Goal: Information Seeking & Learning: Learn about a topic

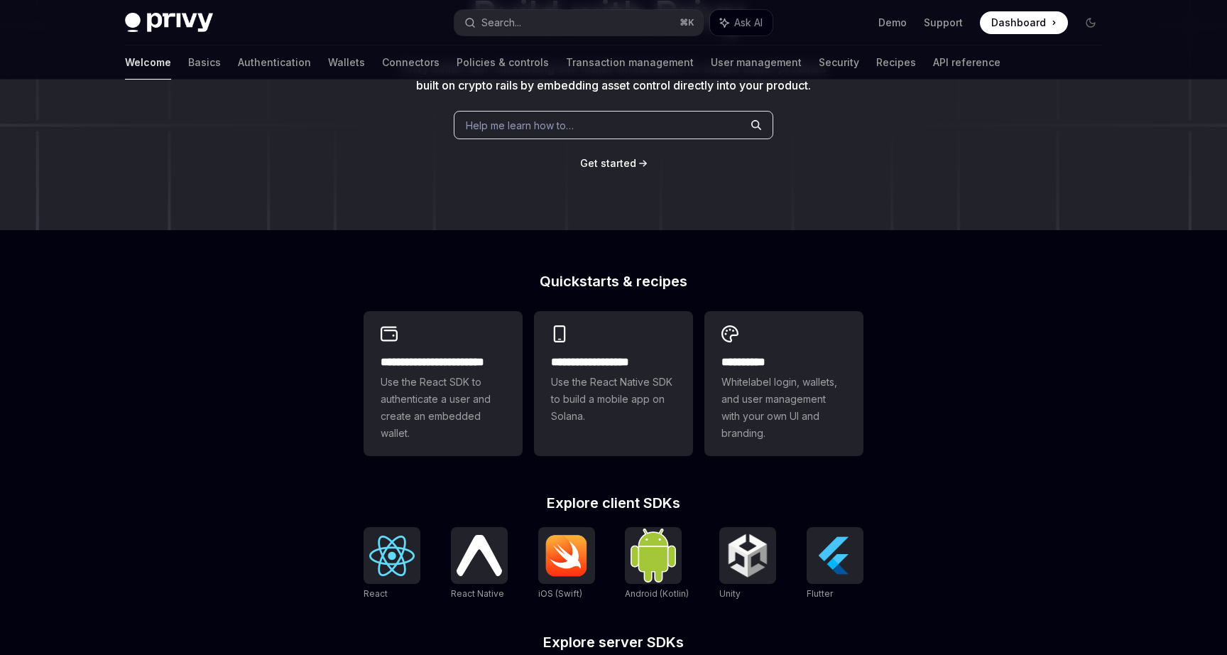
scroll to position [188, 0]
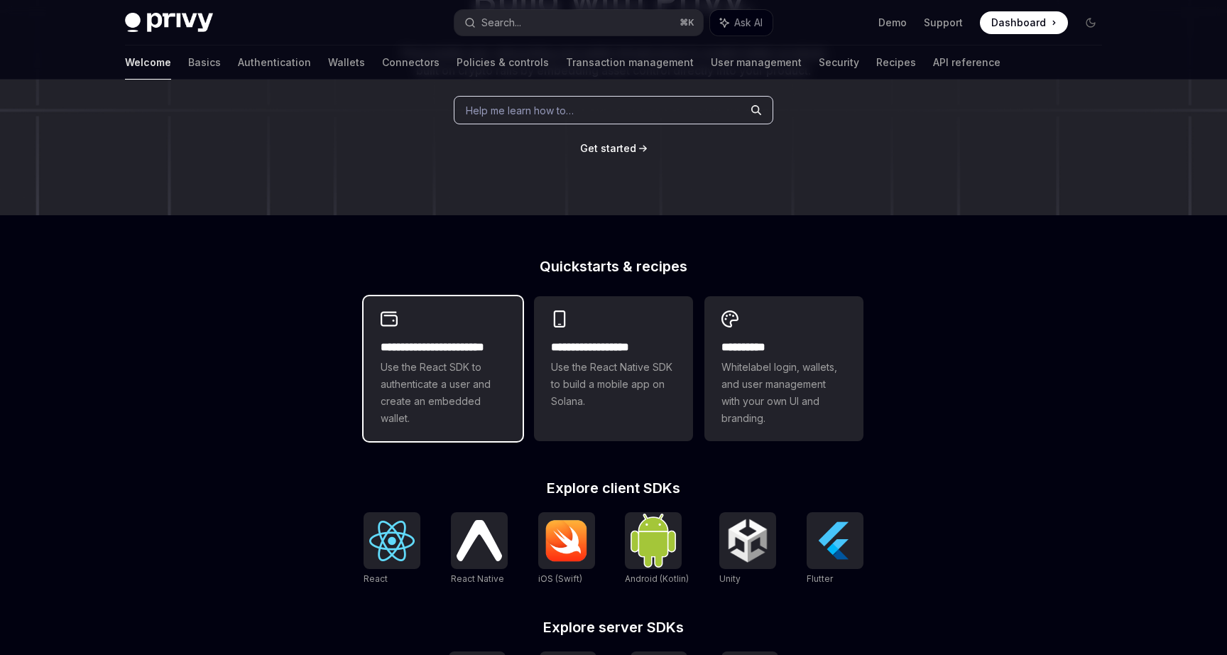
click at [479, 347] on h2 "**********" at bounding box center [443, 347] width 125 height 17
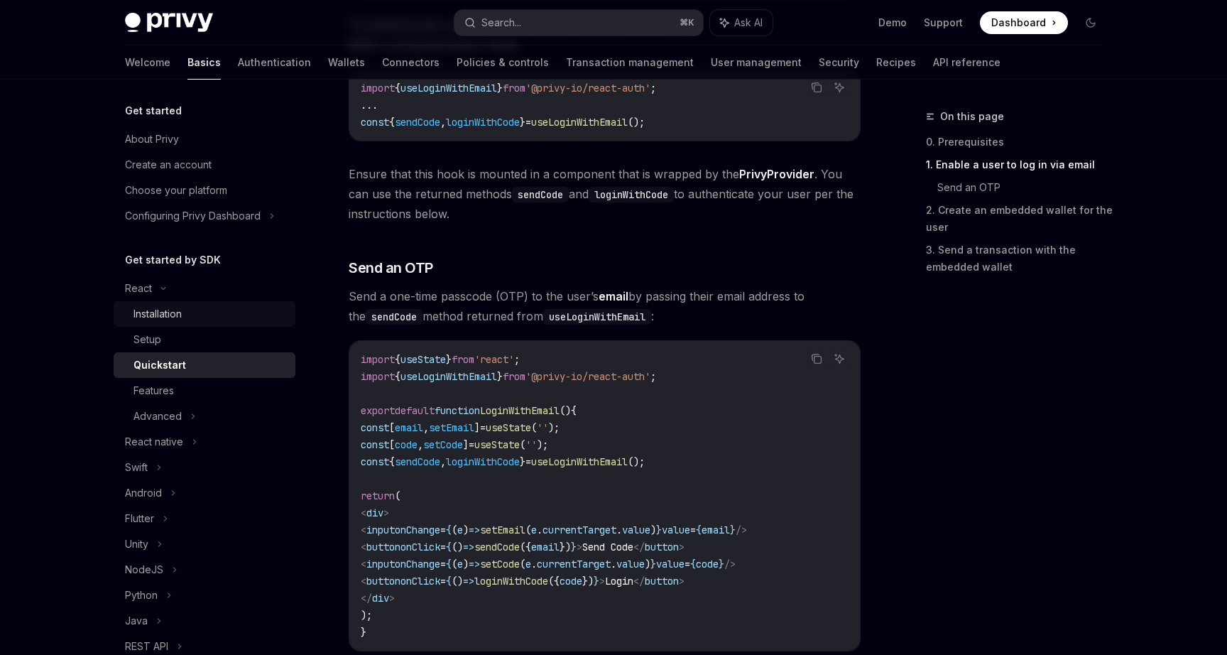
click at [175, 309] on div "Installation" at bounding box center [158, 313] width 48 height 17
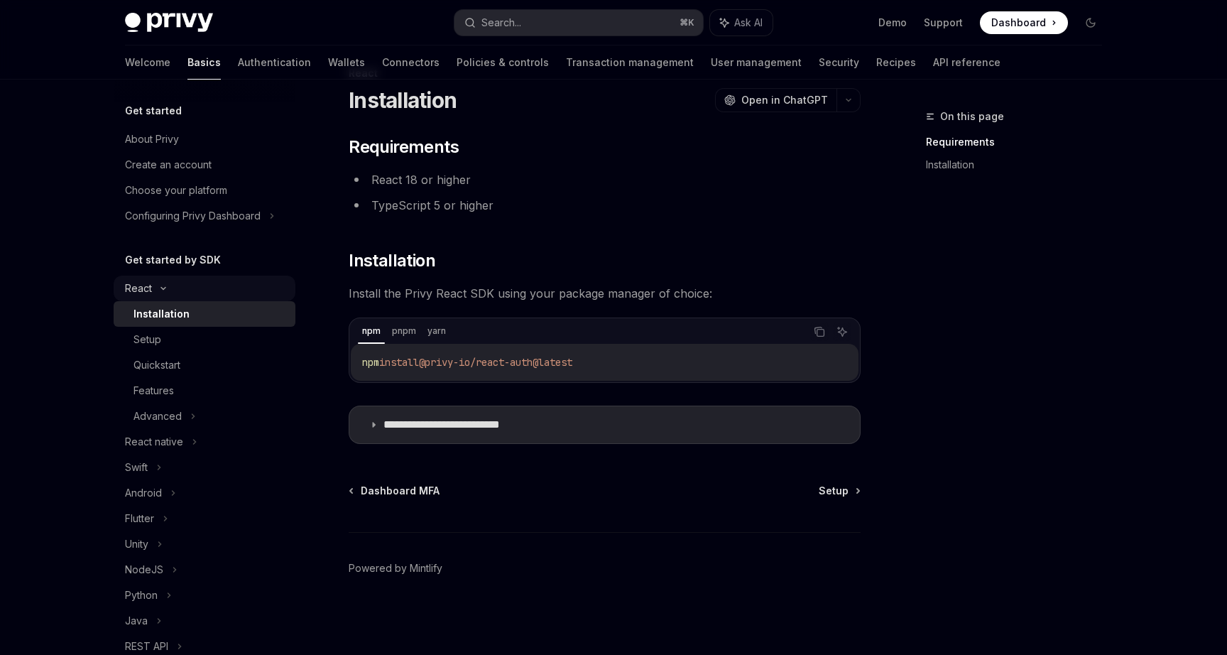
click at [157, 283] on div "React" at bounding box center [205, 289] width 182 height 26
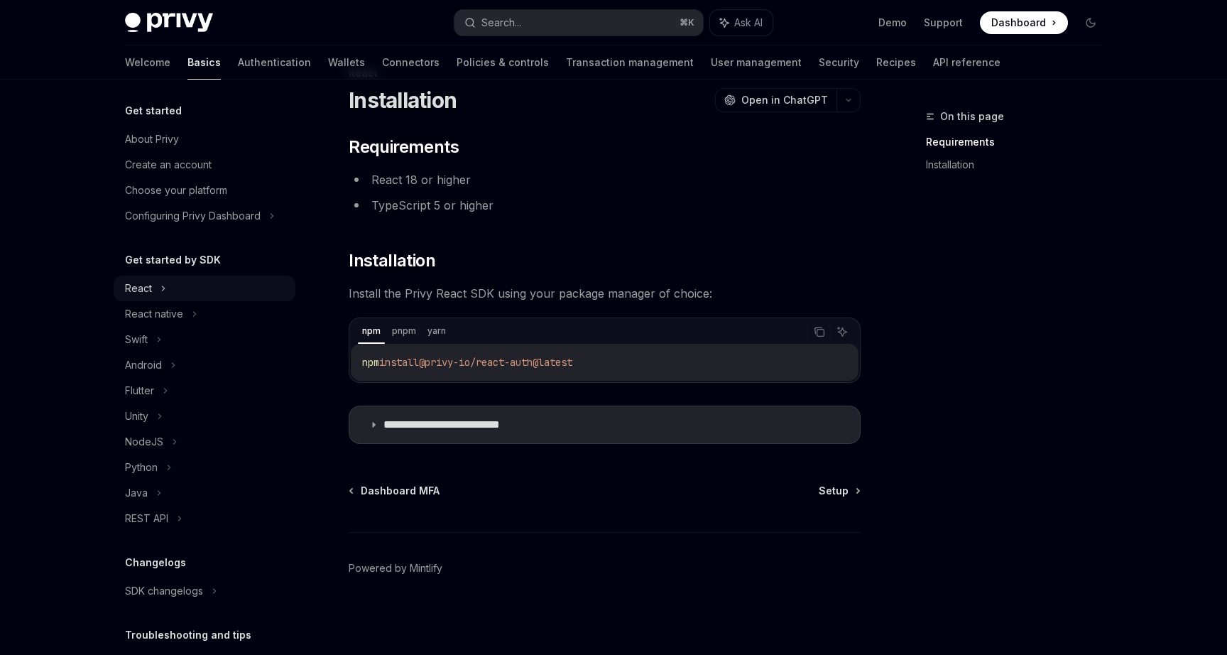
click at [153, 288] on div "React" at bounding box center [205, 289] width 182 height 26
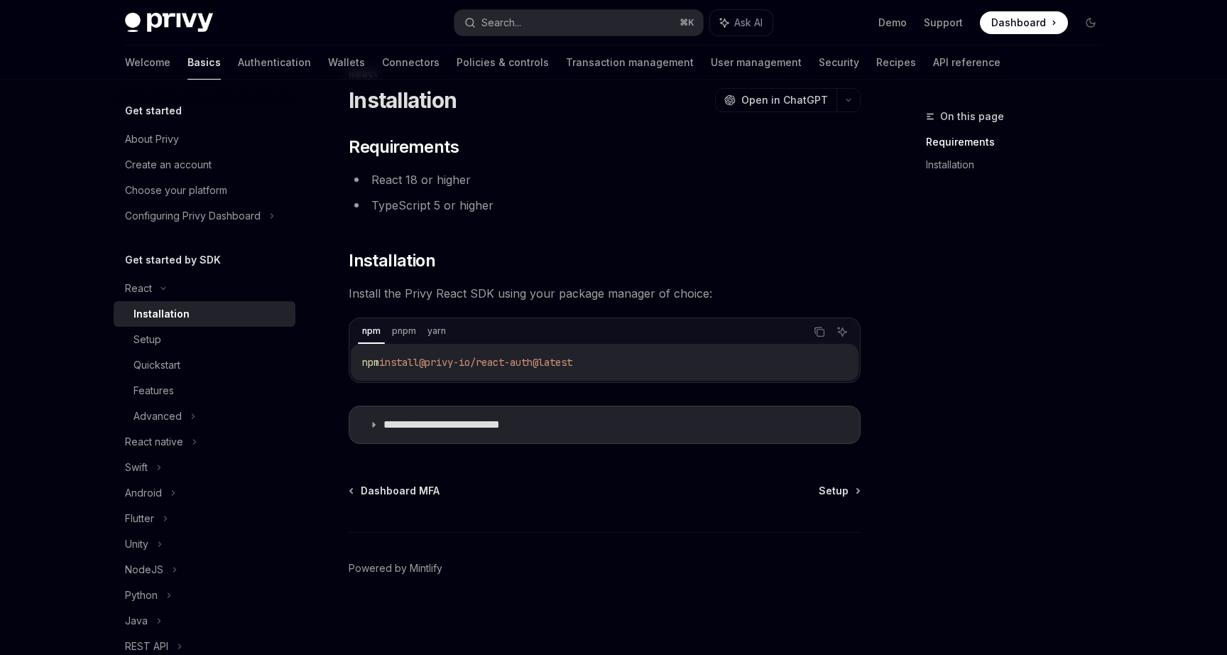
drag, startPoint x: 595, startPoint y: 363, endPoint x: 385, endPoint y: 363, distance: 210.3
click at [385, 363] on code "npm install @privy-io/react-auth@latest" at bounding box center [604, 362] width 485 height 17
copy span "install @privy-io/react-auth@latest"
click at [417, 415] on summary "**********" at bounding box center [604, 424] width 511 height 37
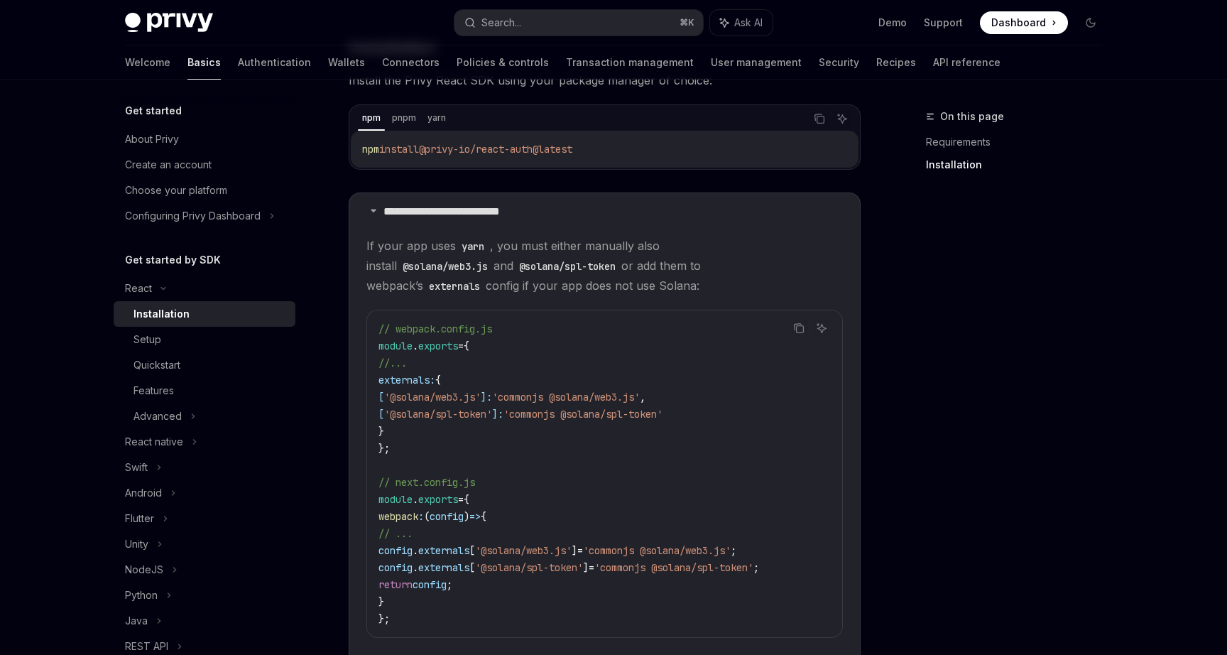
scroll to position [269, 0]
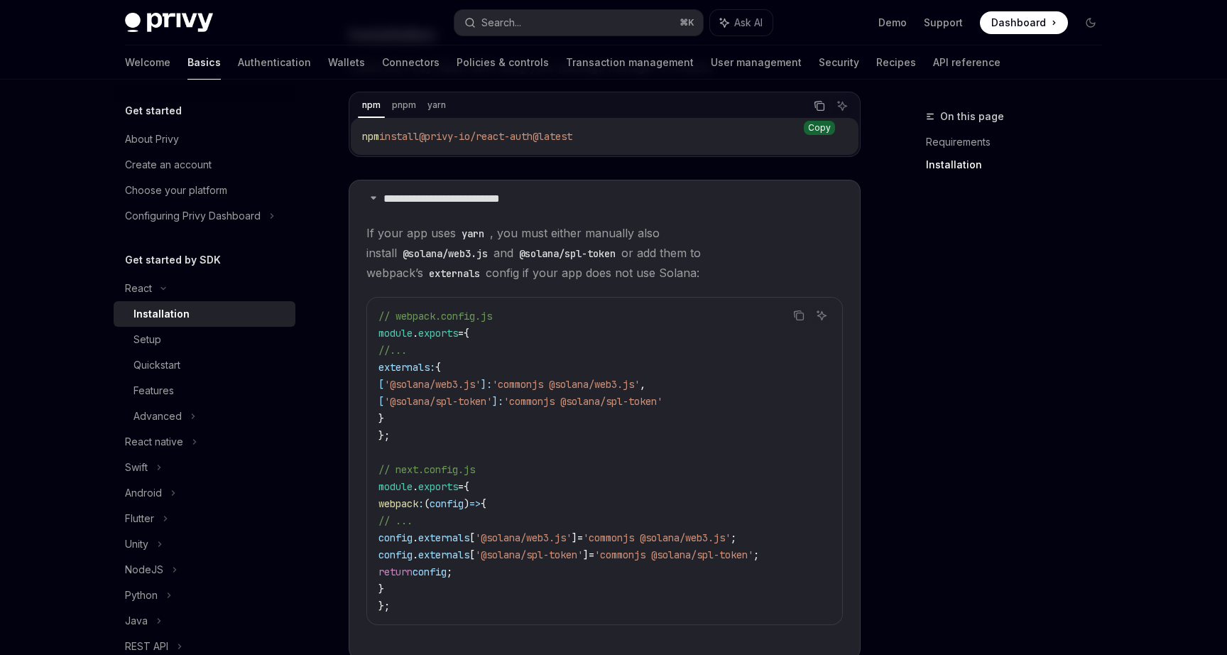
click at [820, 108] on icon "Copy the contents from the code block" at bounding box center [819, 105] width 11 height 11
drag, startPoint x: 529, startPoint y: 136, endPoint x: 431, endPoint y: 138, distance: 98.0
click at [431, 138] on code "npm install @privy-io/react-auth@latest" at bounding box center [604, 136] width 485 height 17
copy span "@privy-io/react-auth@latest"
click at [203, 341] on div "Setup" at bounding box center [210, 339] width 153 height 17
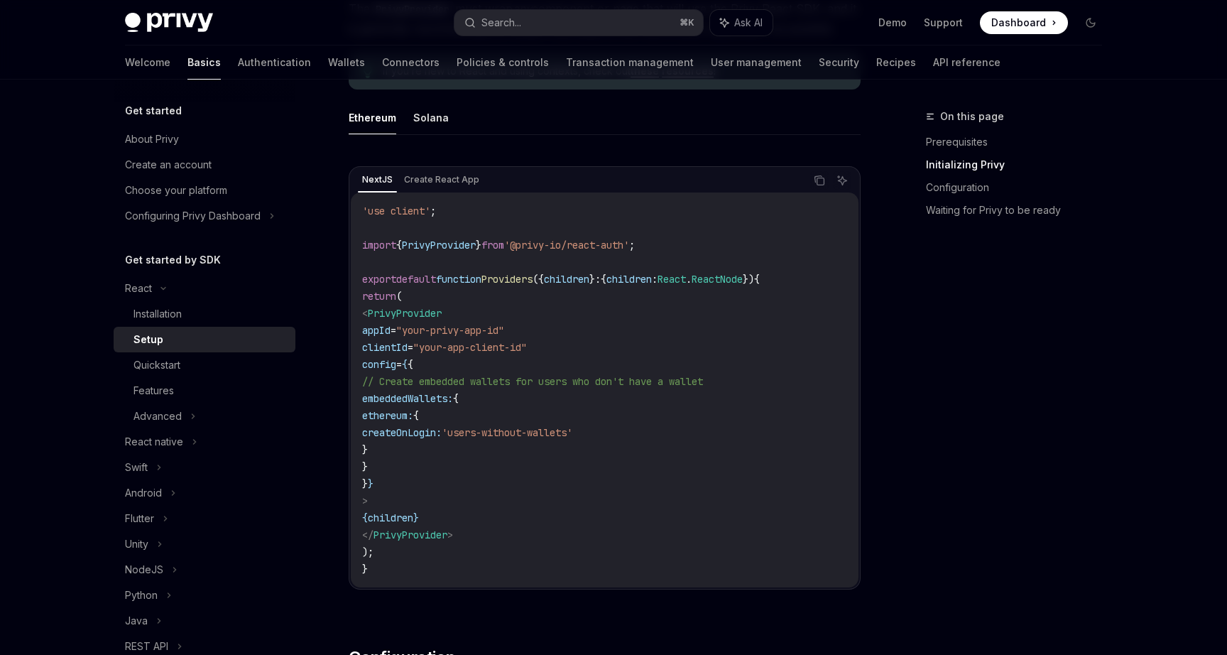
scroll to position [465, 0]
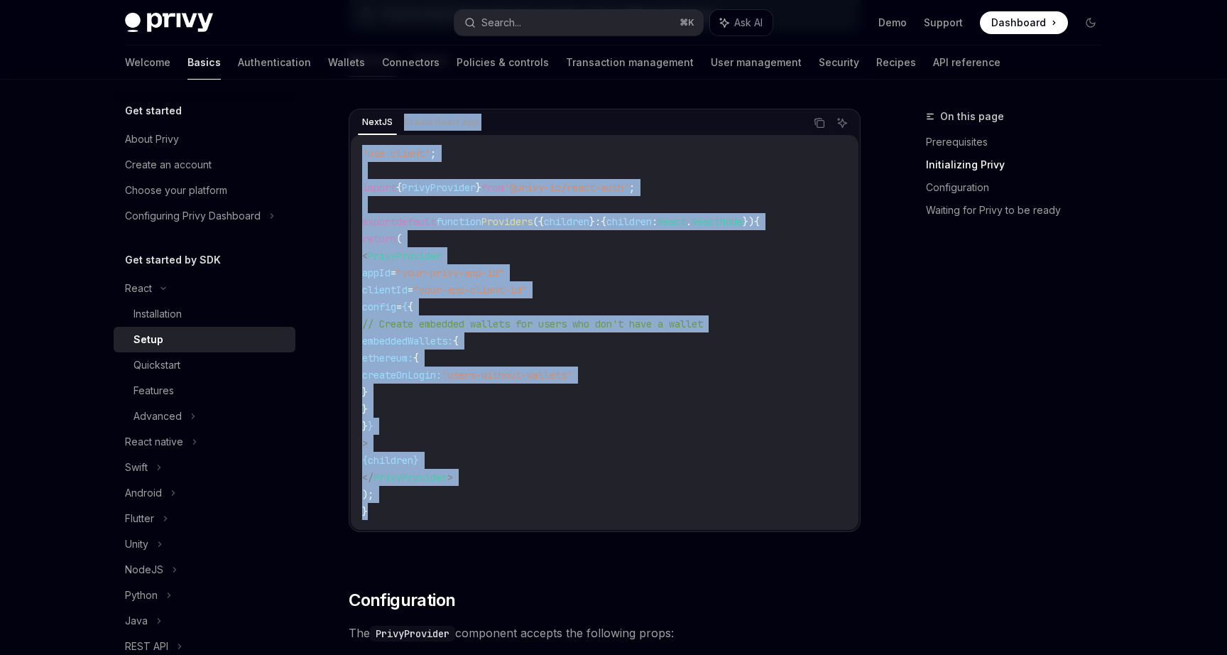
drag, startPoint x: 371, startPoint y: 510, endPoint x: 325, endPoint y: 135, distance: 377.9
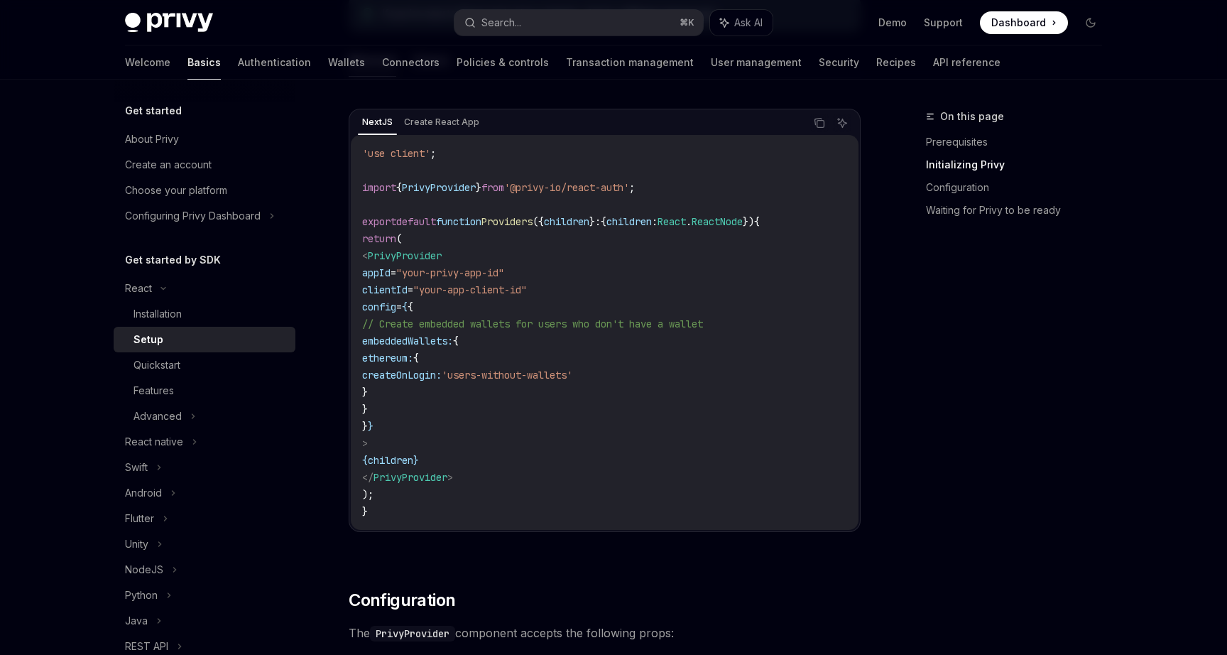
click at [374, 488] on span ");" at bounding box center [367, 494] width 11 height 13
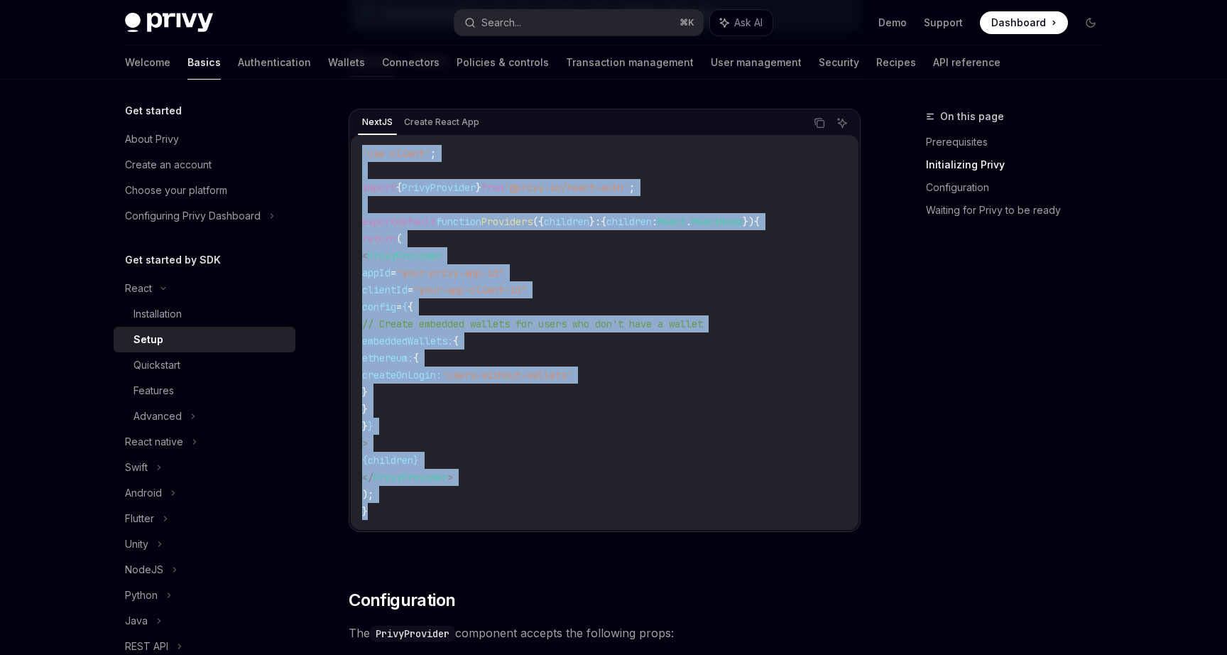
drag, startPoint x: 376, startPoint y: 512, endPoint x: 352, endPoint y: 156, distance: 357.4
click at [352, 156] on div "'use client' ; import { PrivyProvider } from '@privy-io/react-auth' ; export de…" at bounding box center [605, 332] width 508 height 395
copy code "'use client' ; import { PrivyProvider } from '@privy-io/react-auth' ; export de…"
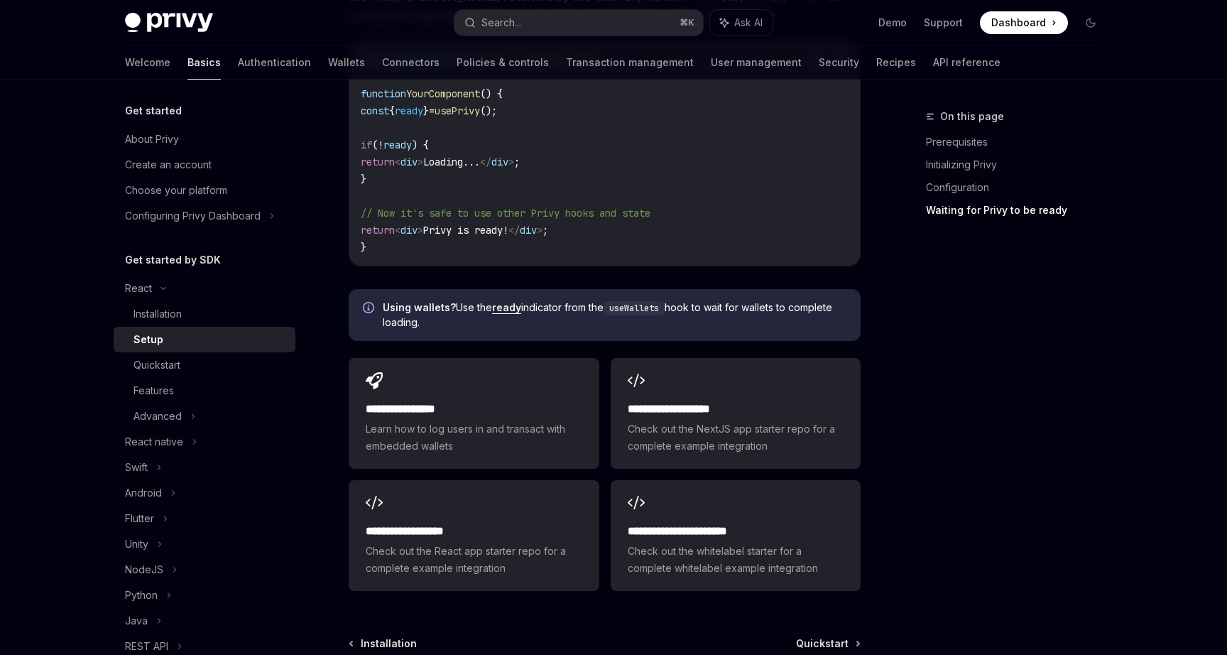
scroll to position [1654, 0]
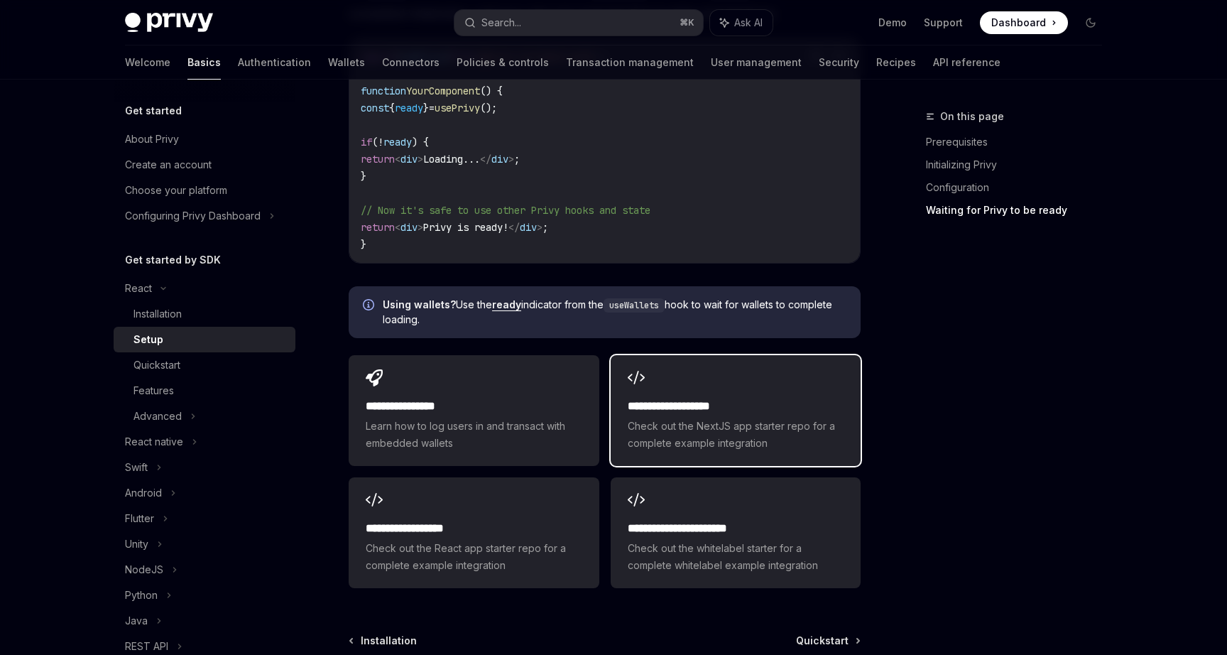
click at [705, 398] on h2 "**********" at bounding box center [736, 406] width 216 height 17
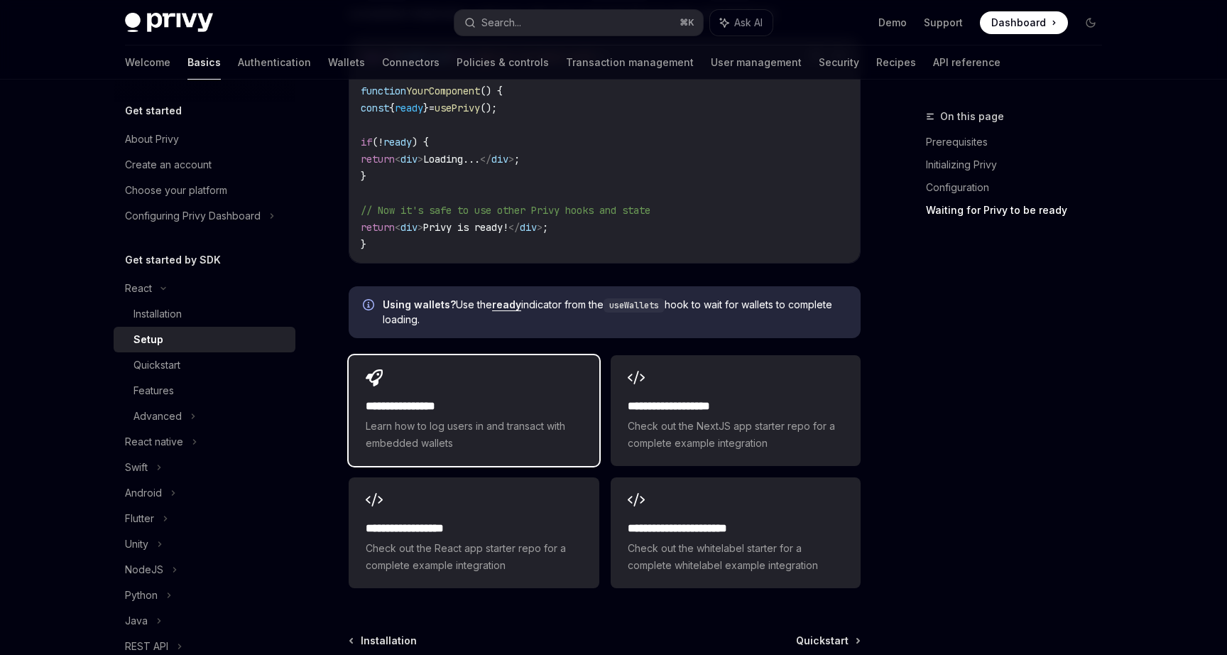
click at [429, 418] on span "Learn how to log users in and transact with embedded wallets" at bounding box center [474, 435] width 216 height 34
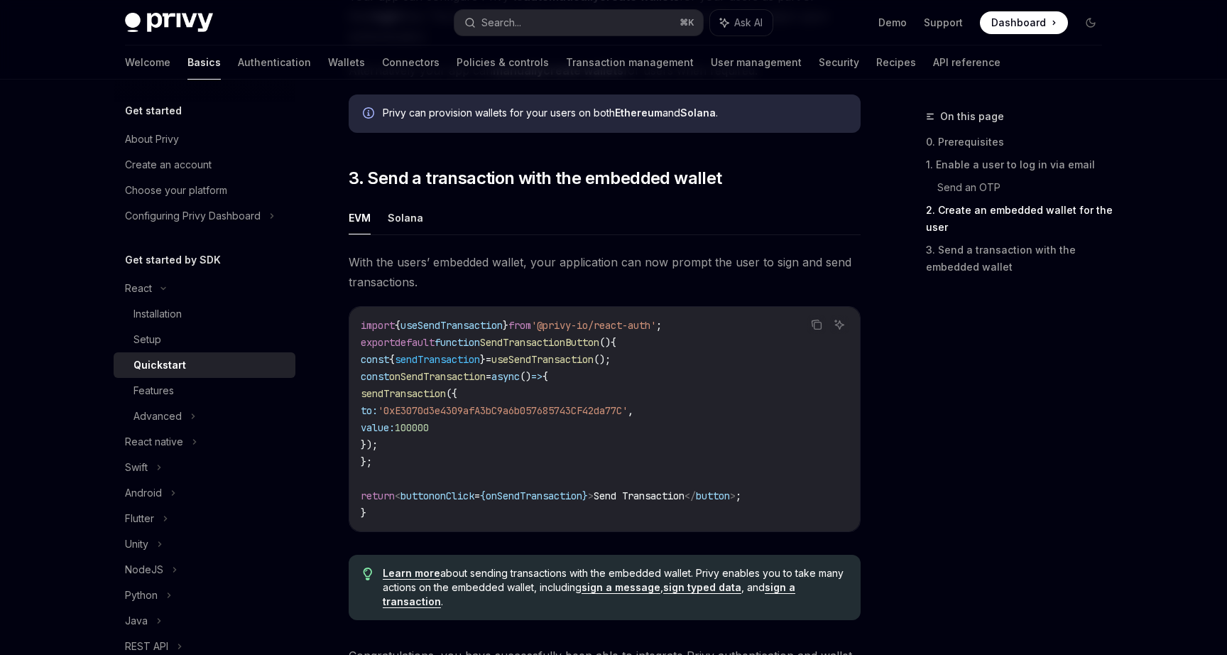
scroll to position [1156, 0]
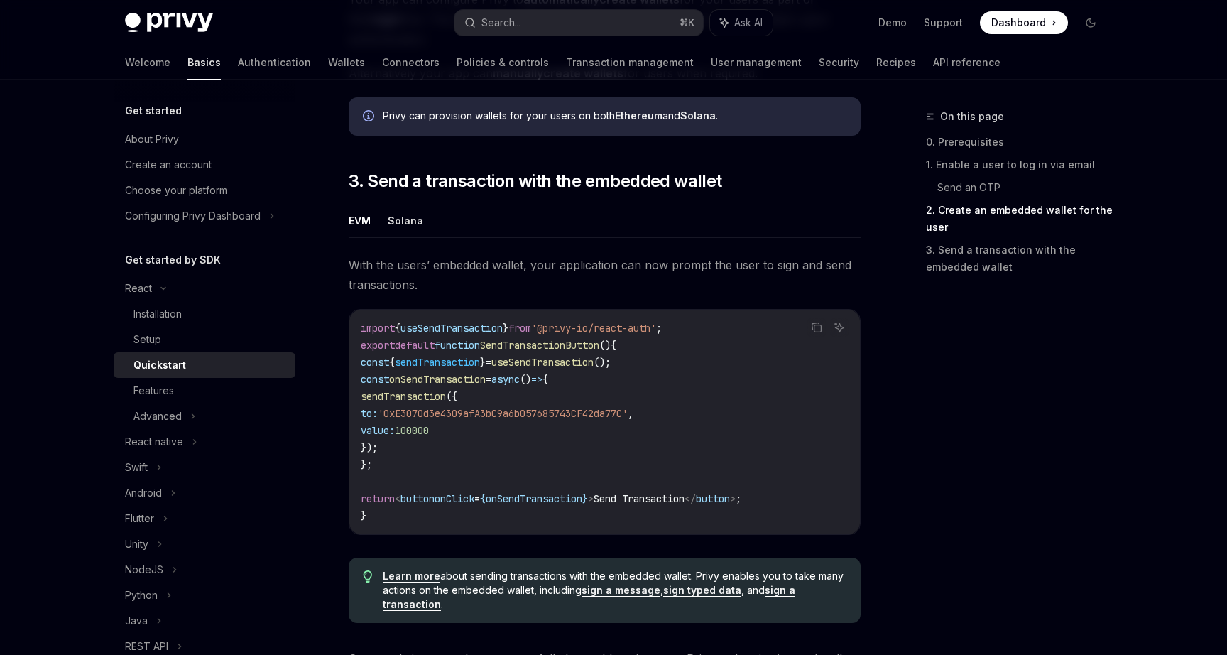
click at [411, 232] on button "Solana" at bounding box center [406, 220] width 36 height 33
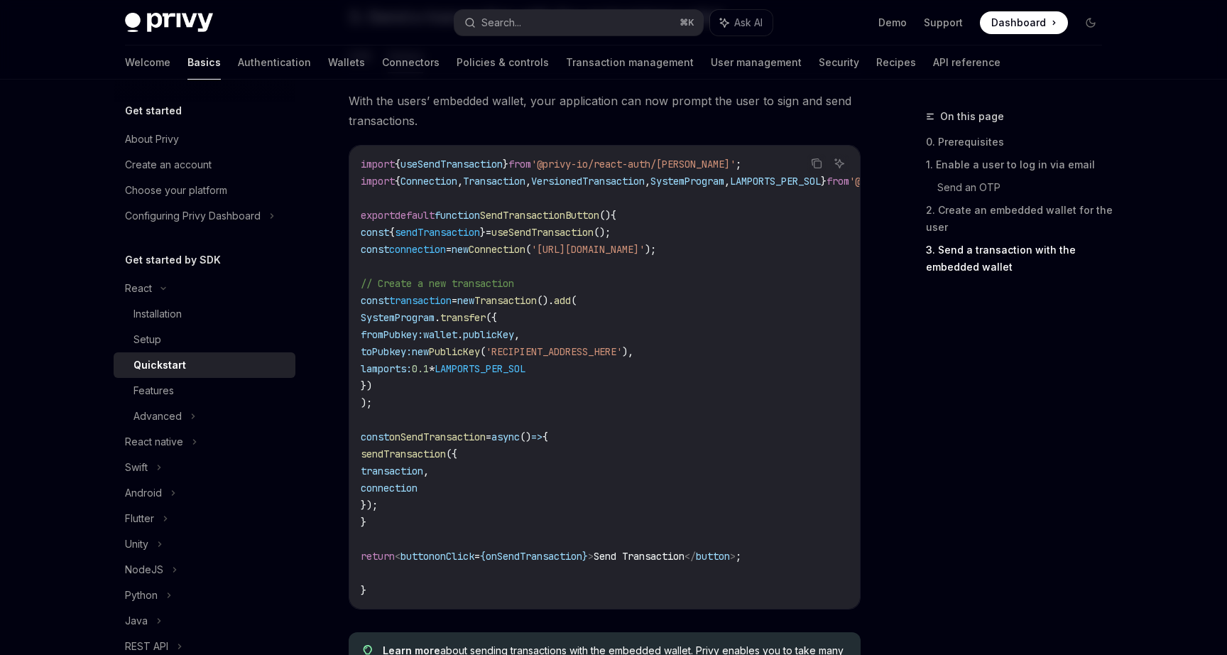
scroll to position [1320, 0]
click at [171, 391] on div "Features" at bounding box center [154, 390] width 40 height 17
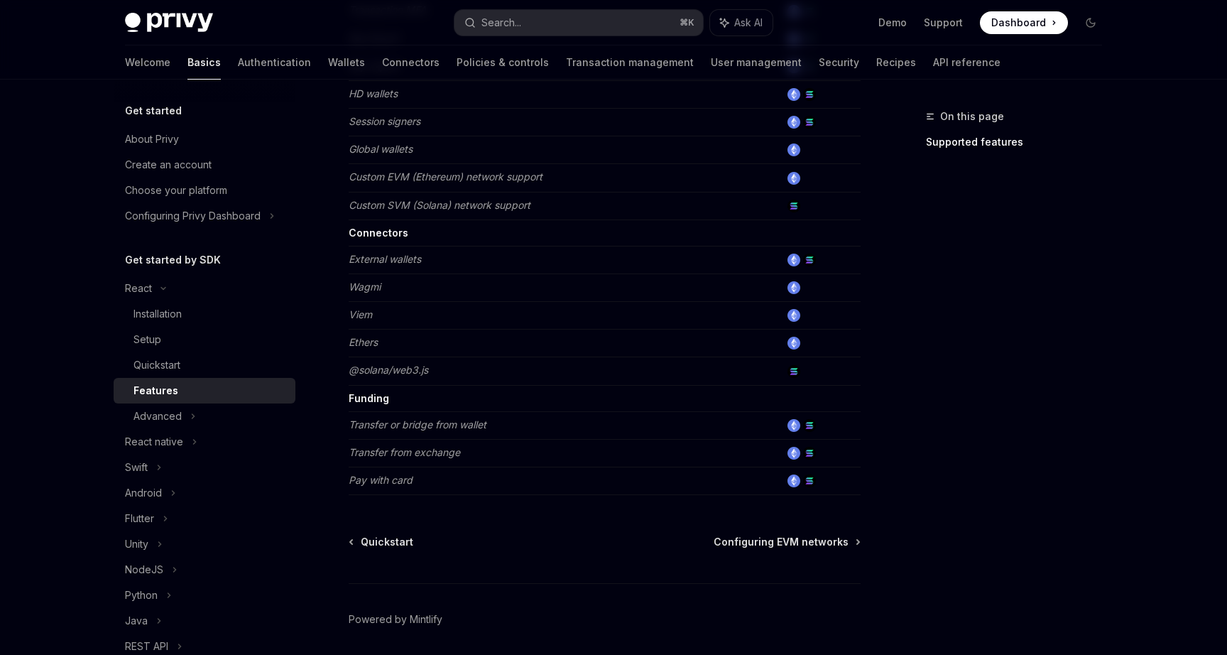
scroll to position [810, 0]
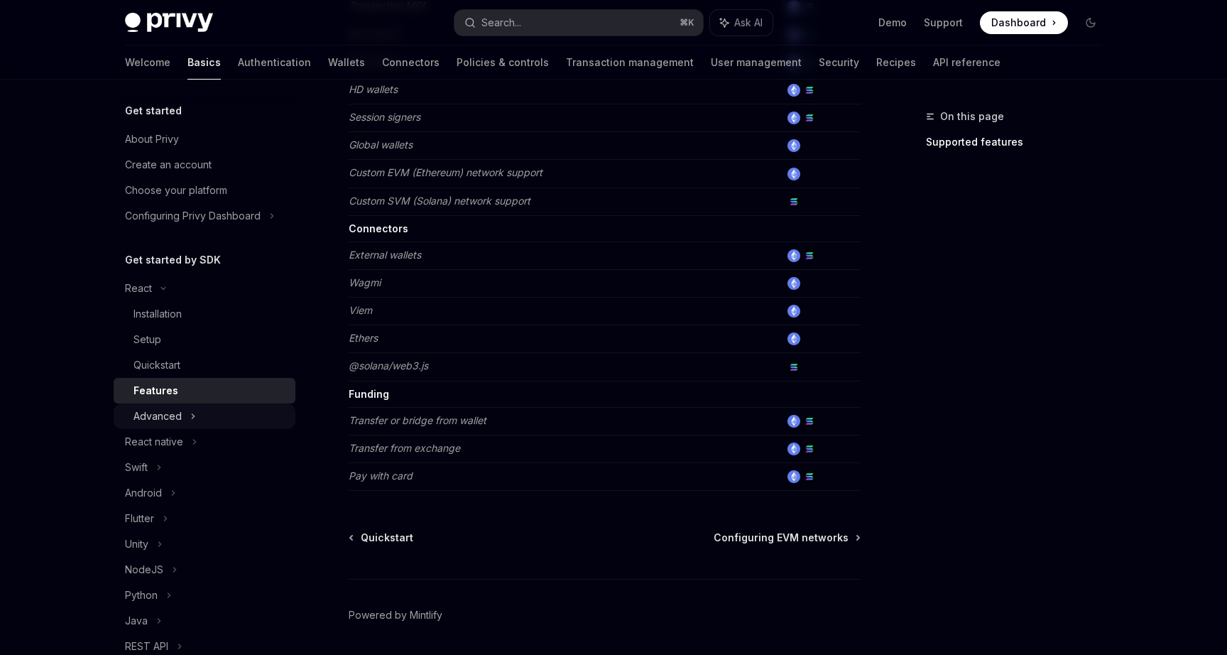
click at [155, 417] on div "Advanced" at bounding box center [158, 416] width 48 height 17
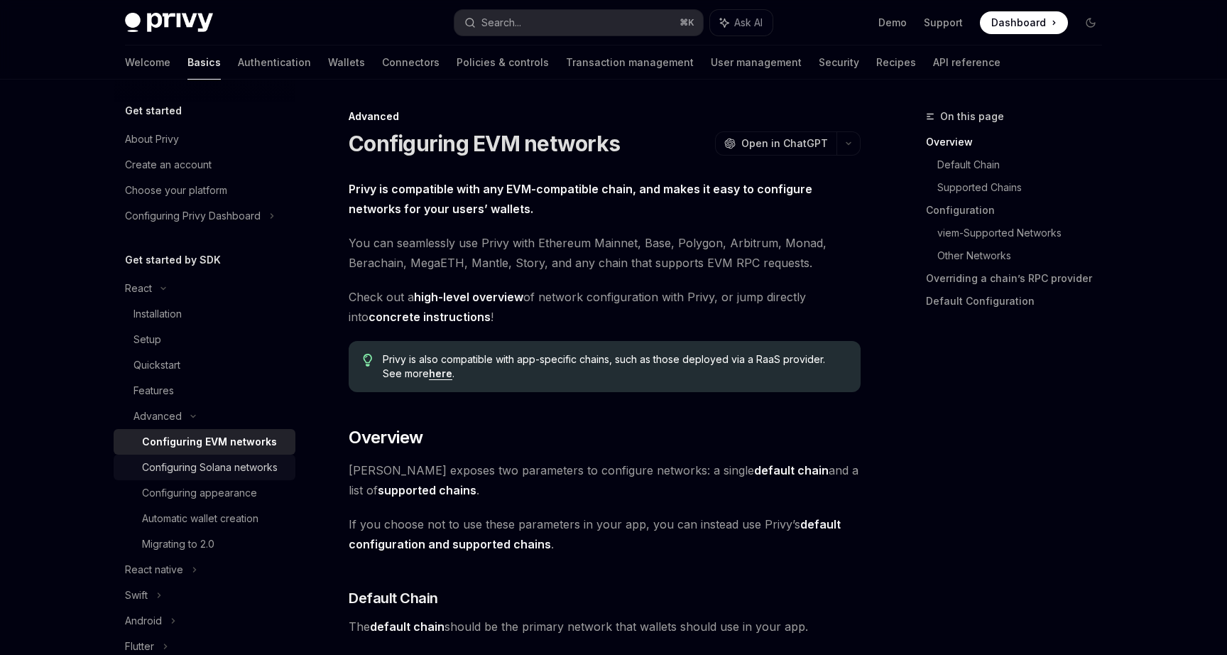
click at [191, 462] on div "Configuring Solana networks" at bounding box center [210, 467] width 136 height 17
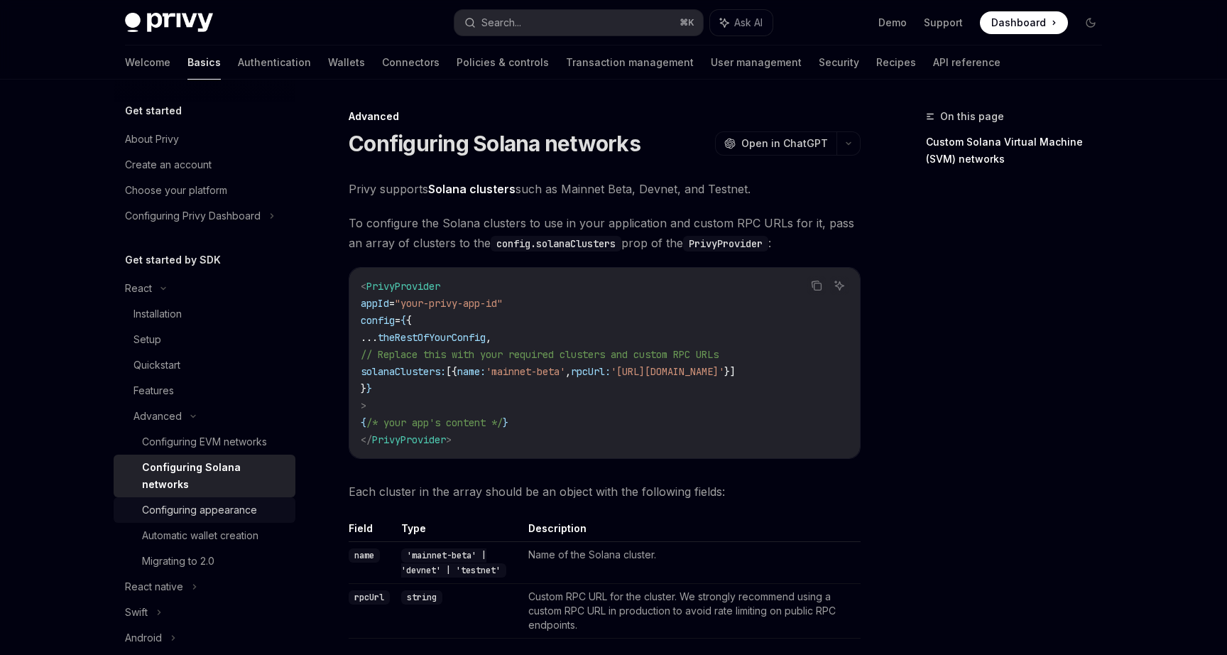
click at [252, 501] on div "Configuring appearance" at bounding box center [199, 509] width 115 height 17
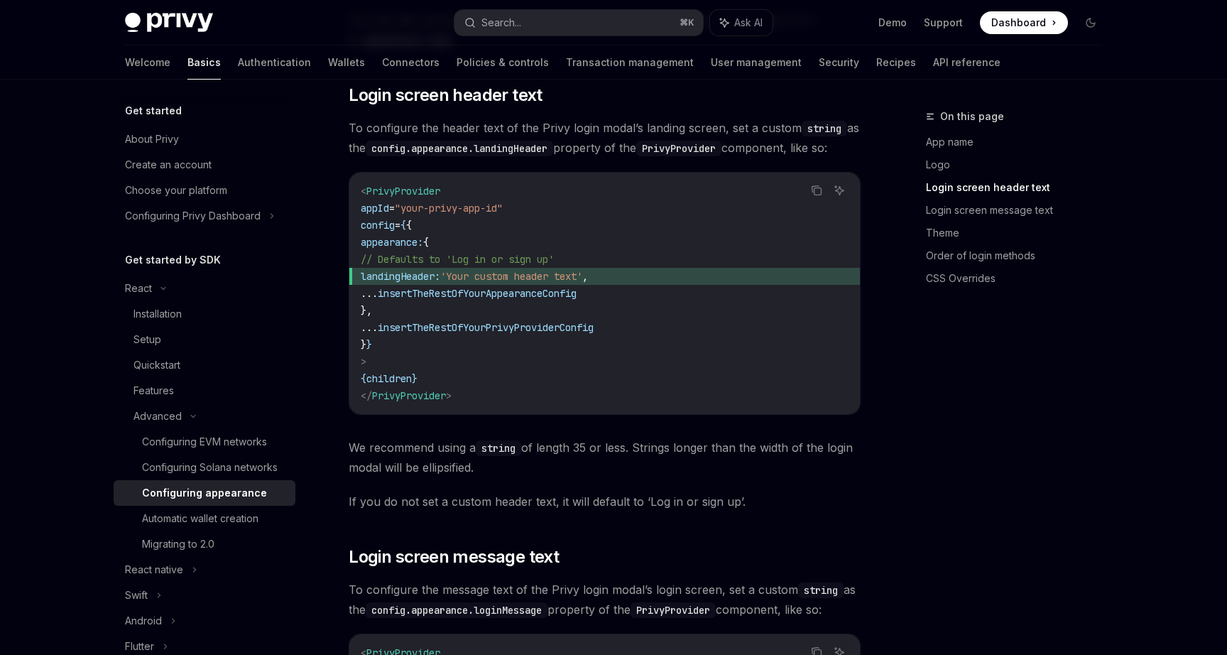
scroll to position [1195, 0]
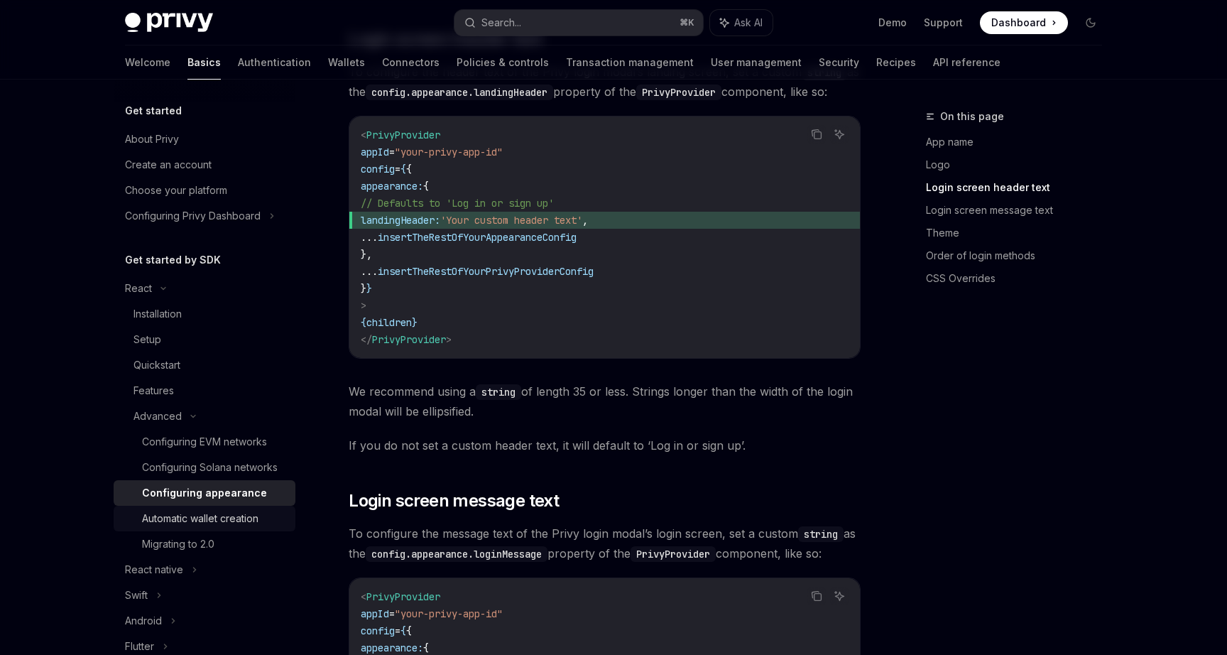
click at [229, 514] on div "Automatic wallet creation" at bounding box center [200, 518] width 116 height 17
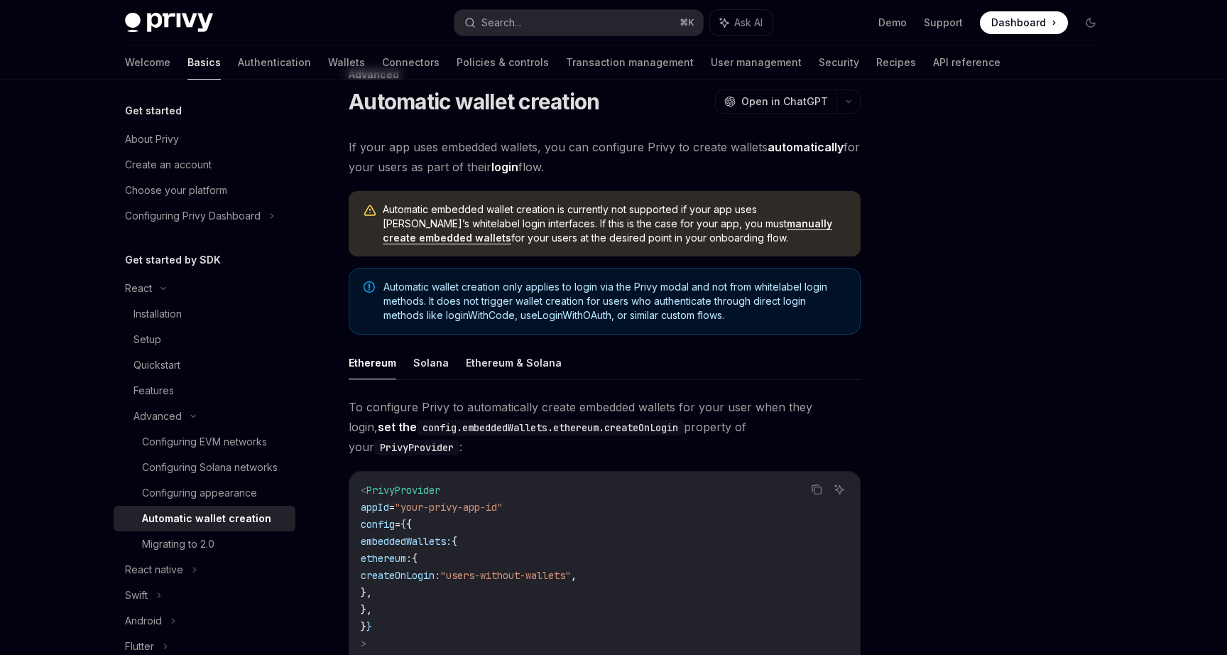
scroll to position [45, 0]
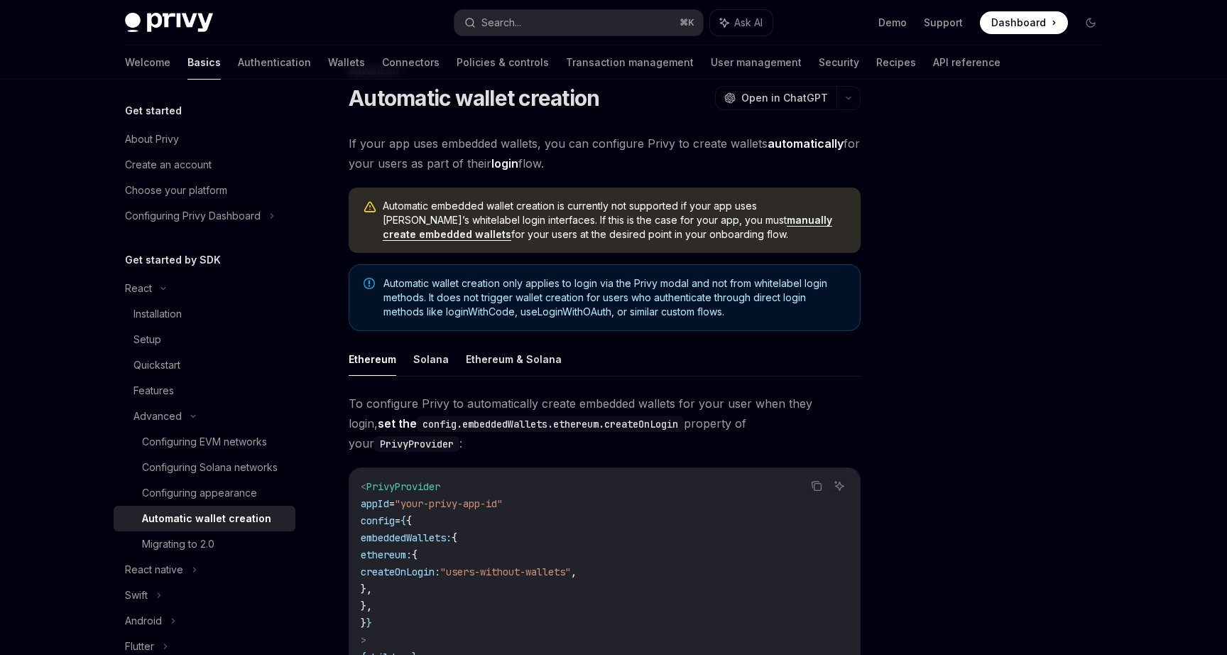
click at [446, 354] on ul "Ethereum Solana Ethereum & Solana" at bounding box center [605, 359] width 512 height 34
click at [434, 357] on button "Solana" at bounding box center [431, 358] width 36 height 33
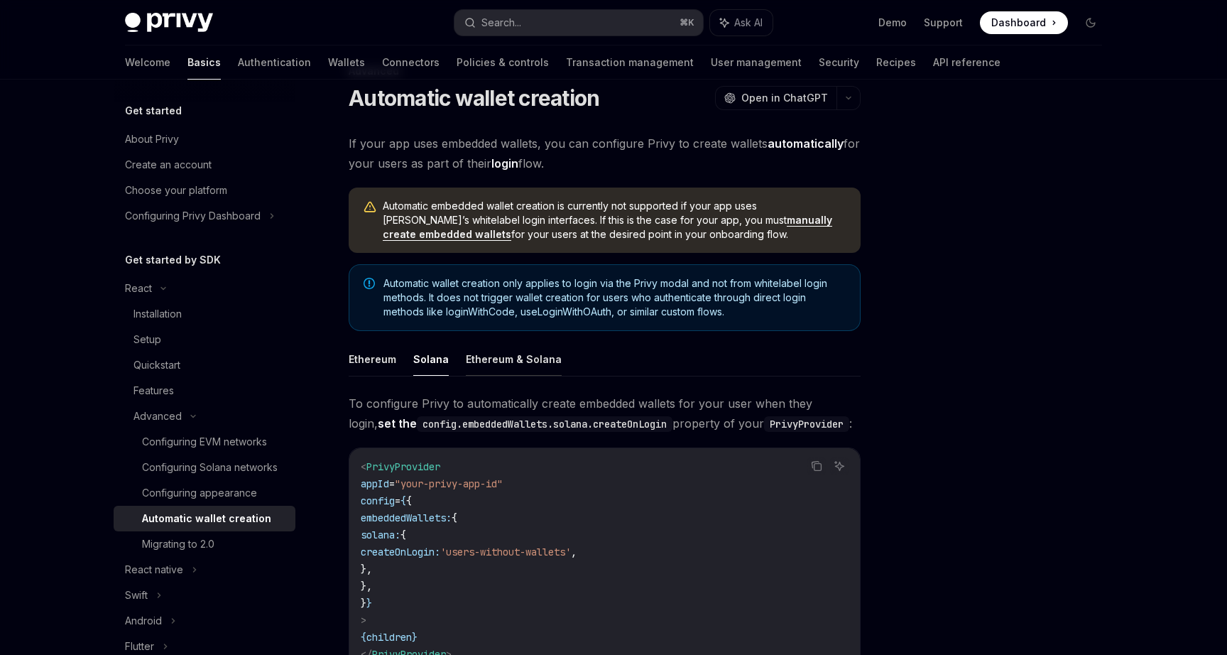
click at [504, 362] on button "Ethereum & Solana" at bounding box center [514, 358] width 96 height 33
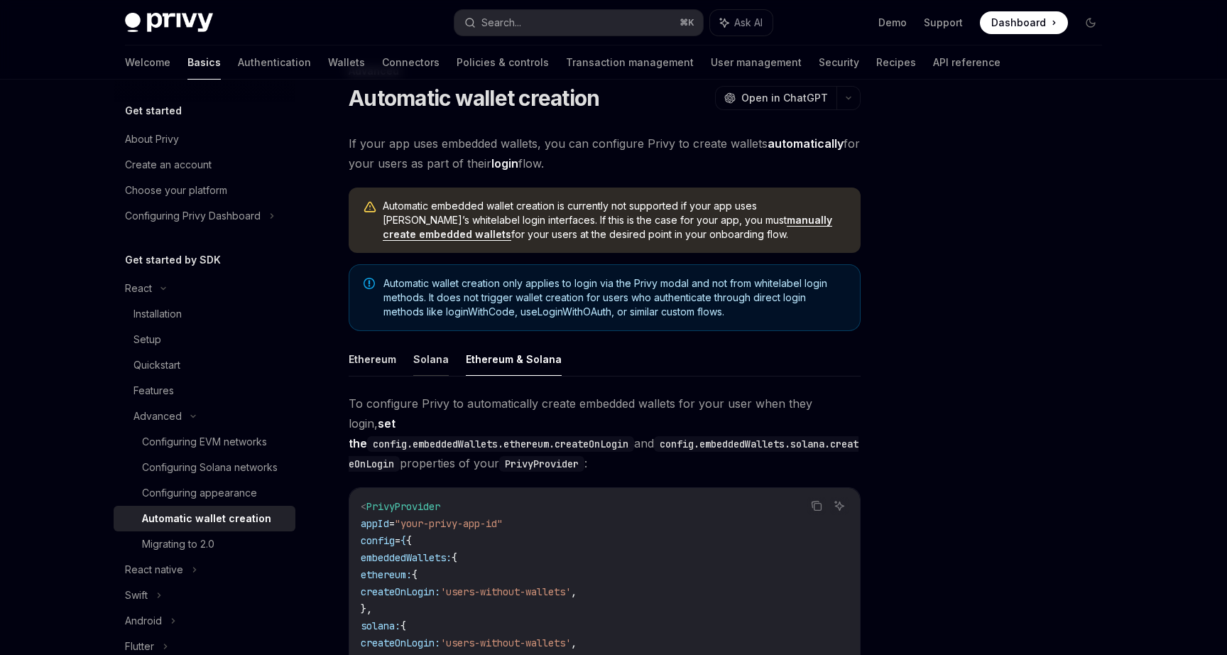
click at [425, 363] on button "Solana" at bounding box center [431, 358] width 36 height 33
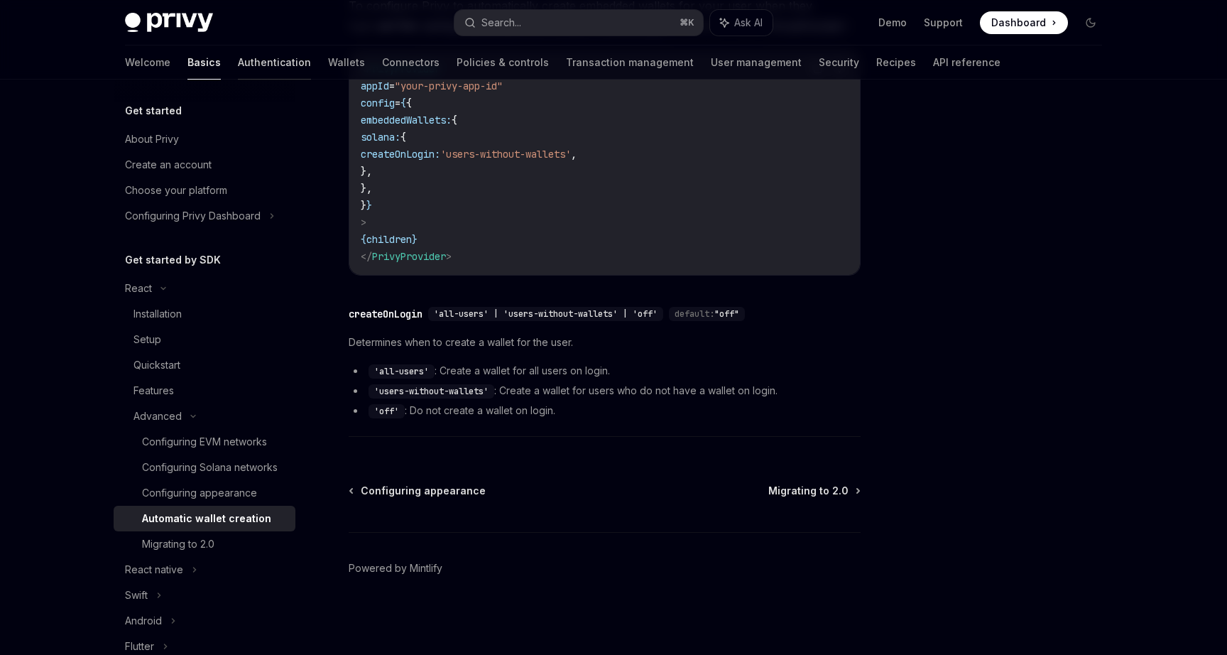
click at [238, 58] on link "Authentication" at bounding box center [274, 62] width 73 height 34
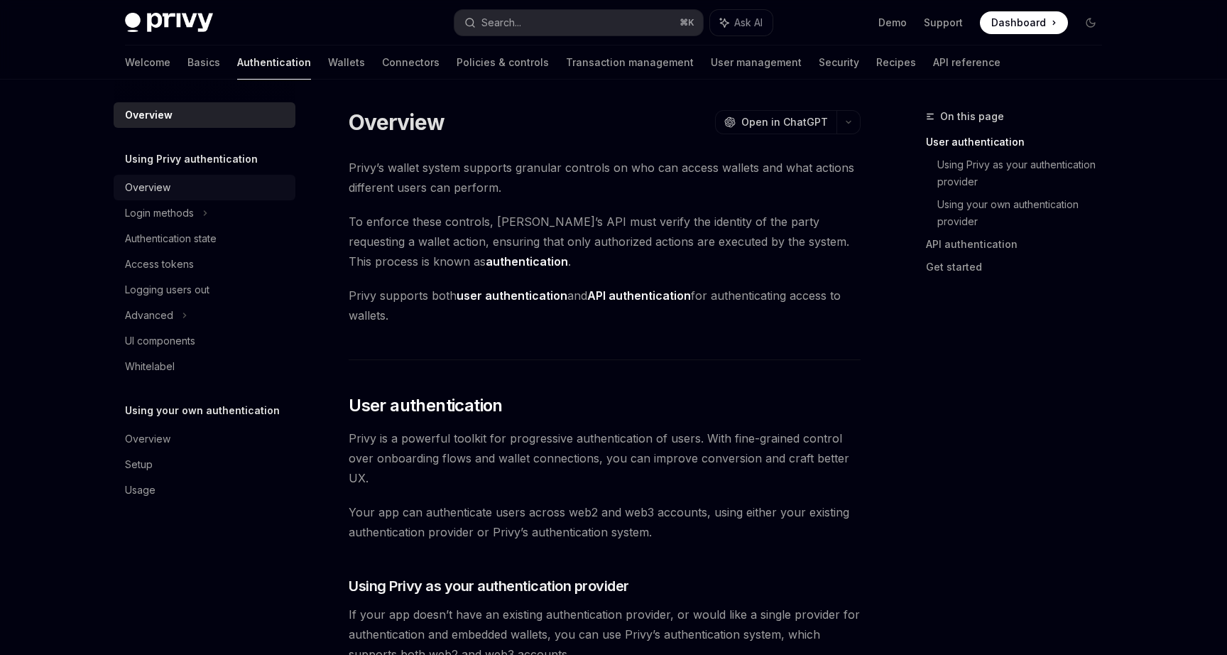
click at [173, 190] on div "Overview" at bounding box center [206, 187] width 162 height 17
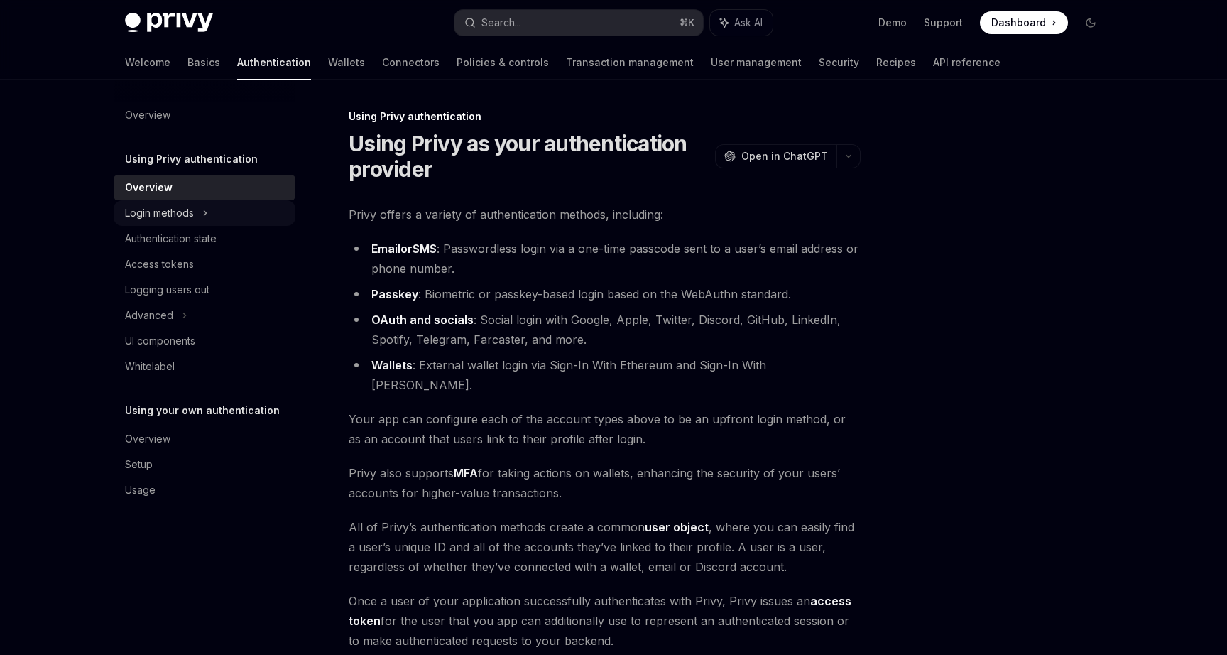
click at [187, 206] on div "Login methods" at bounding box center [159, 213] width 69 height 17
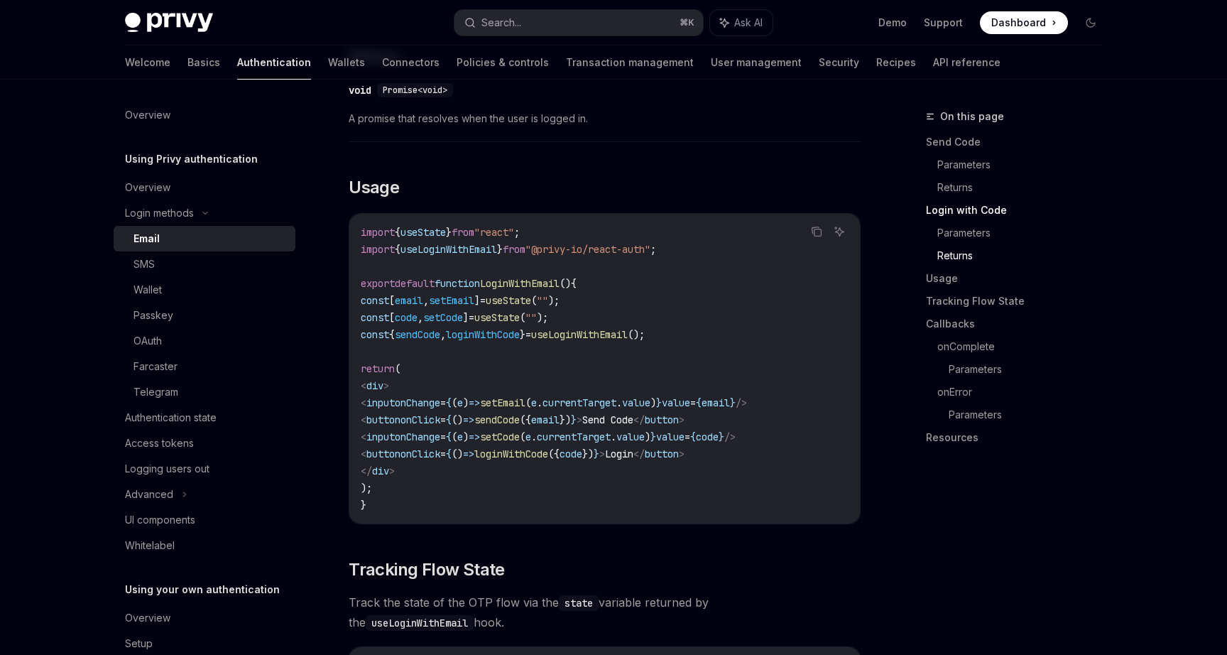
scroll to position [1129, 0]
click at [158, 447] on div "Access tokens" at bounding box center [159, 443] width 69 height 17
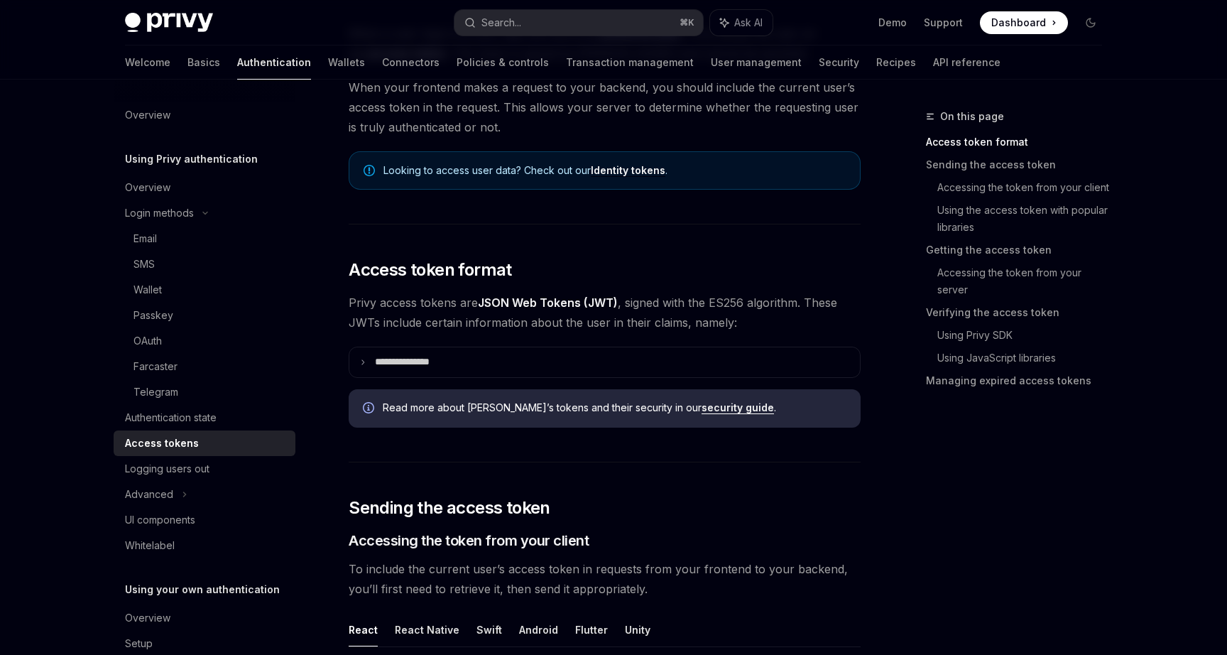
scroll to position [157, 0]
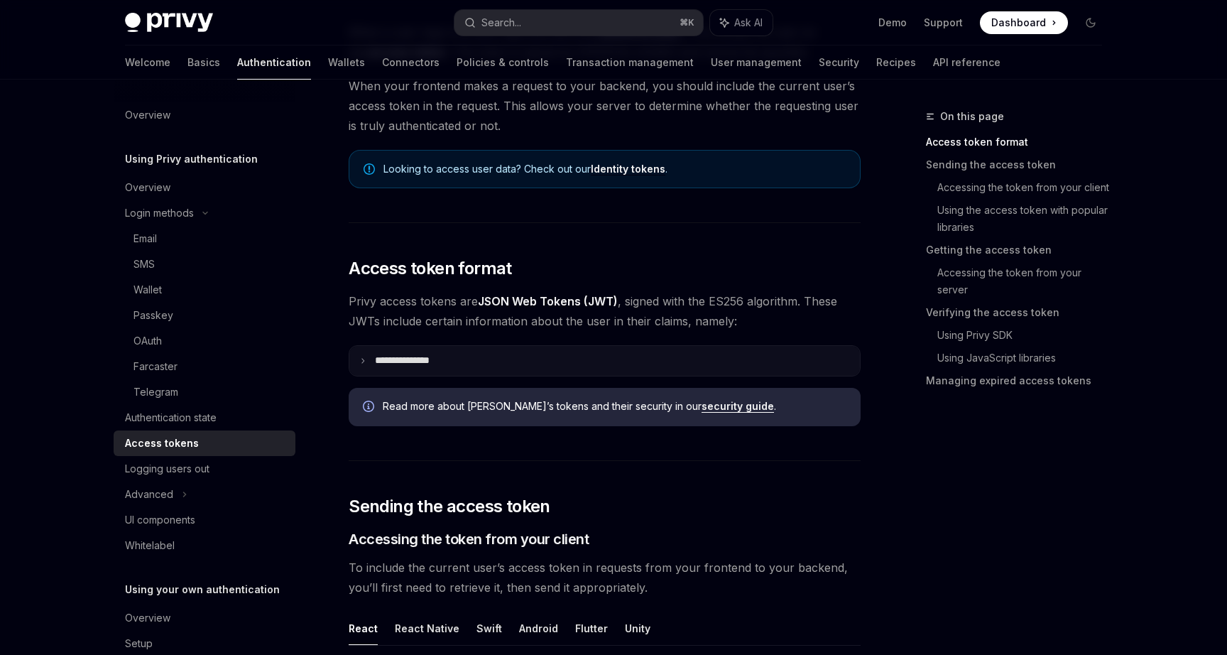
click at [425, 354] on p "**********" at bounding box center [413, 360] width 77 height 13
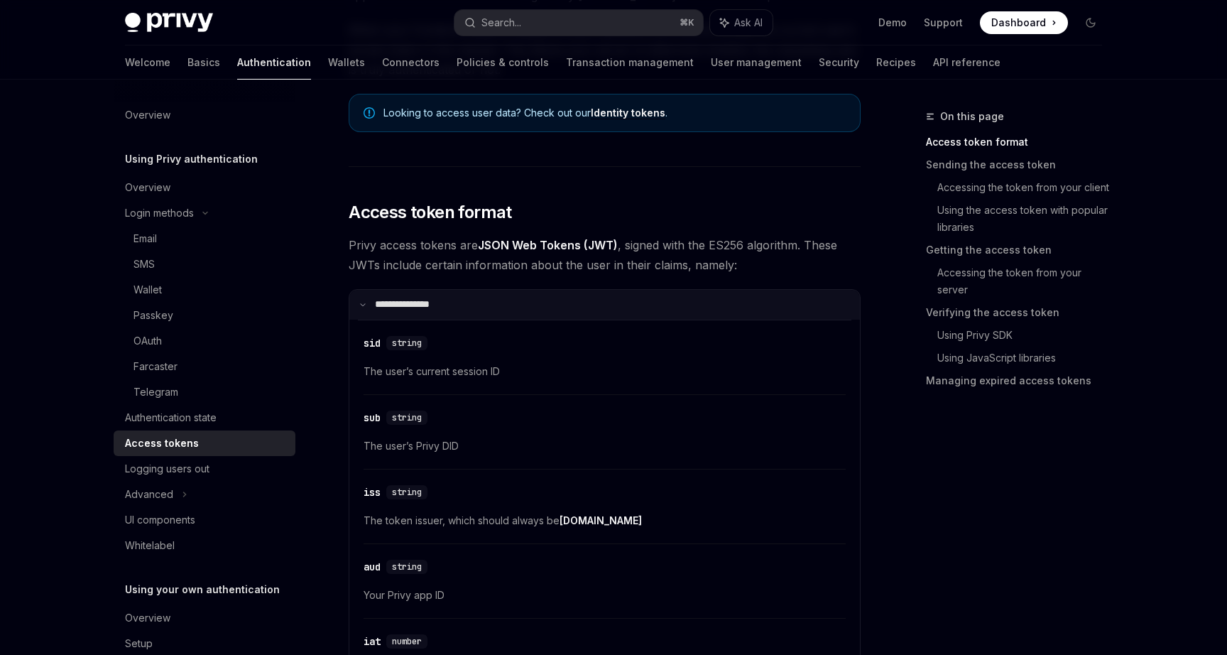
scroll to position [215, 0]
click at [465, 305] on summary "**********" at bounding box center [604, 303] width 511 height 30
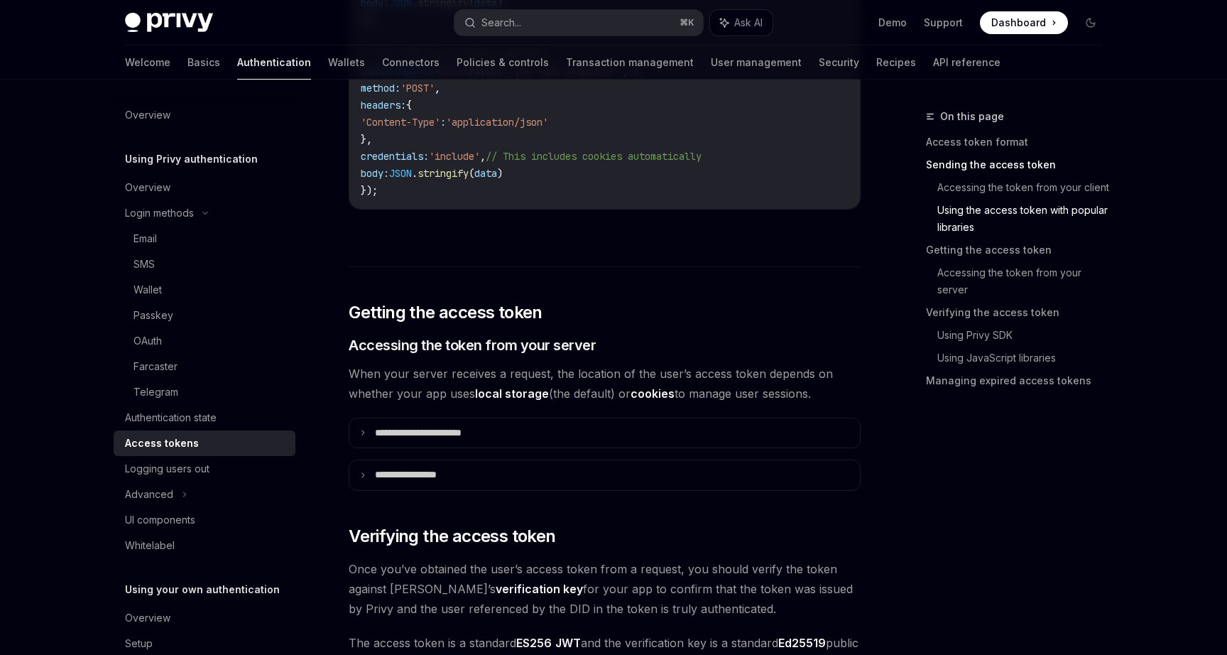
scroll to position [1642, 0]
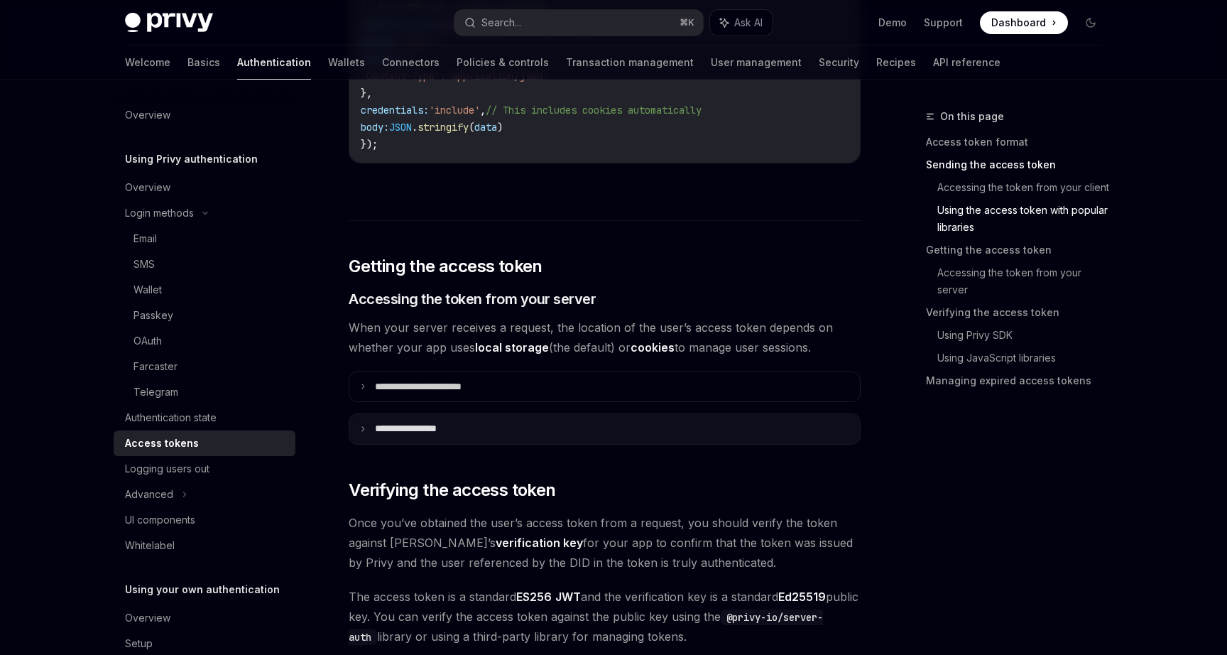
click at [467, 437] on summary "**********" at bounding box center [604, 429] width 511 height 30
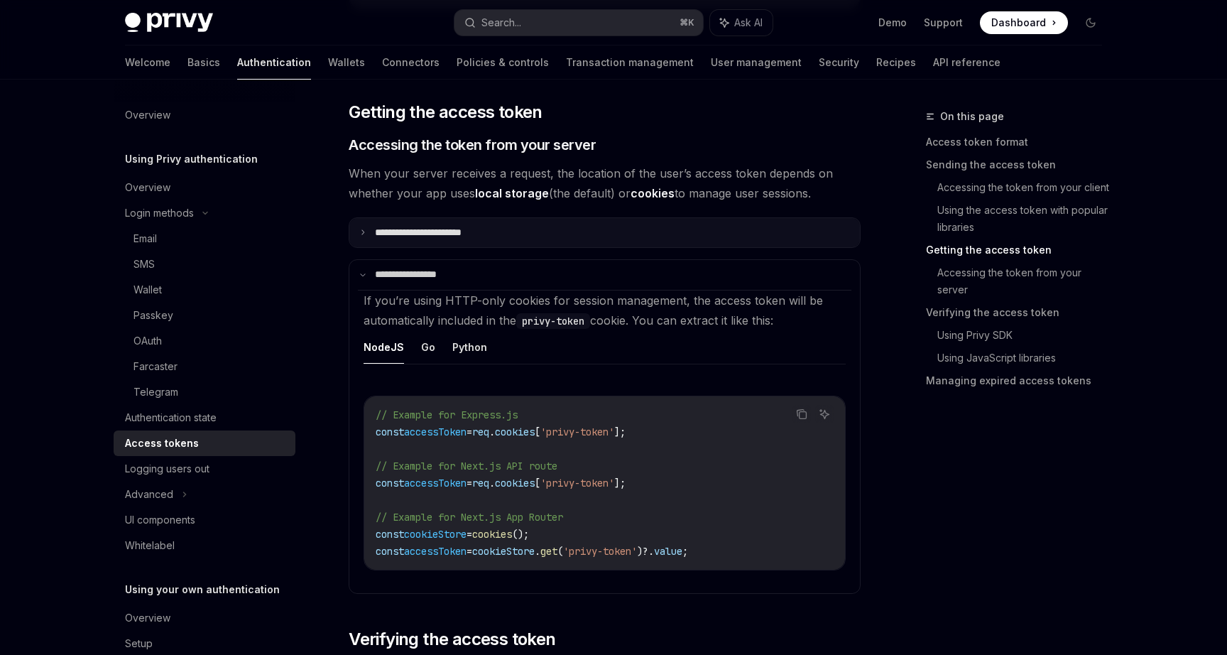
scroll to position [1797, 0]
click at [444, 229] on p "**********" at bounding box center [434, 232] width 119 height 13
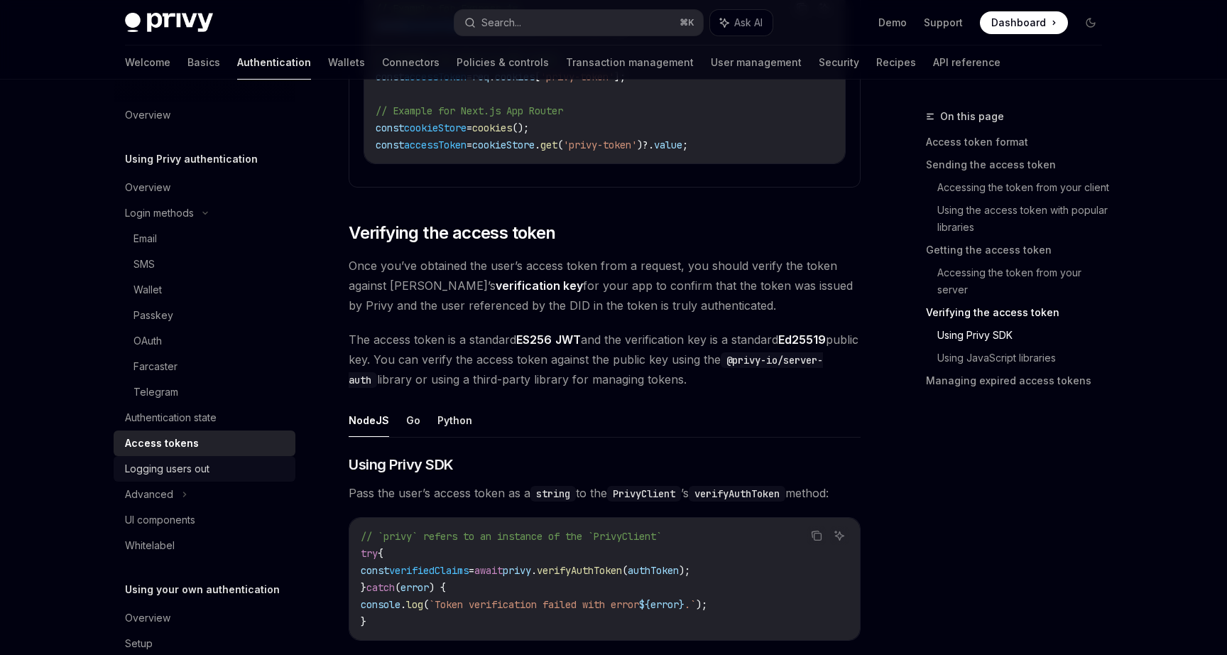
scroll to position [2512, 0]
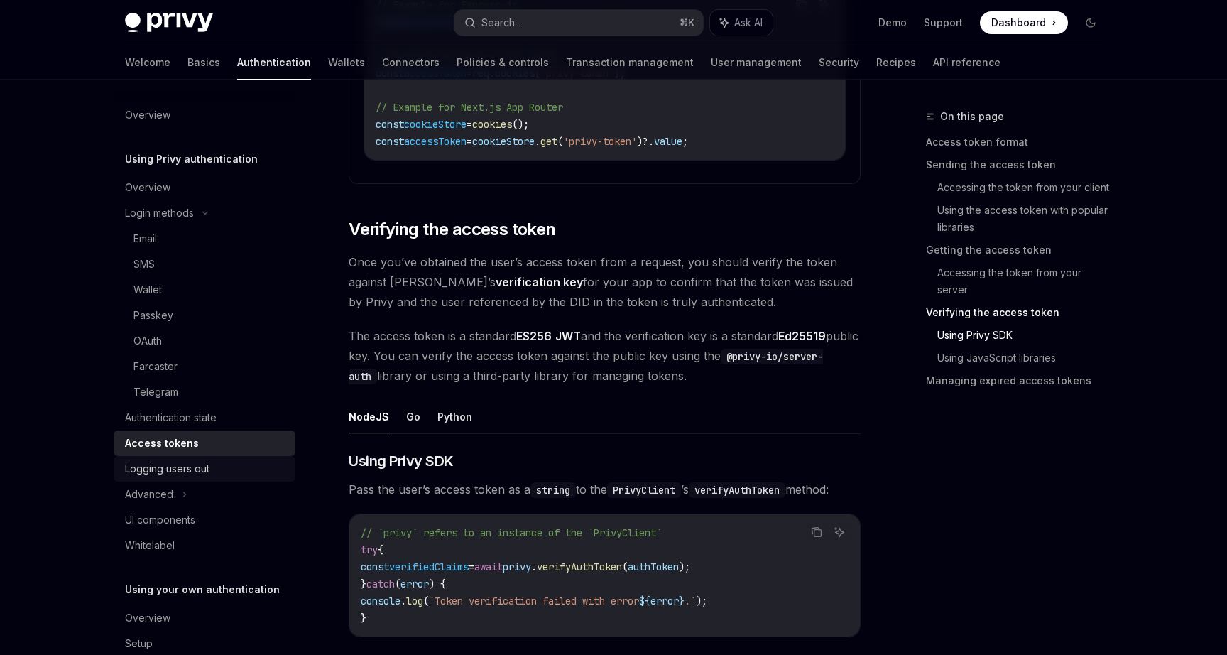
click at [212, 472] on div "Logging users out" at bounding box center [206, 468] width 162 height 17
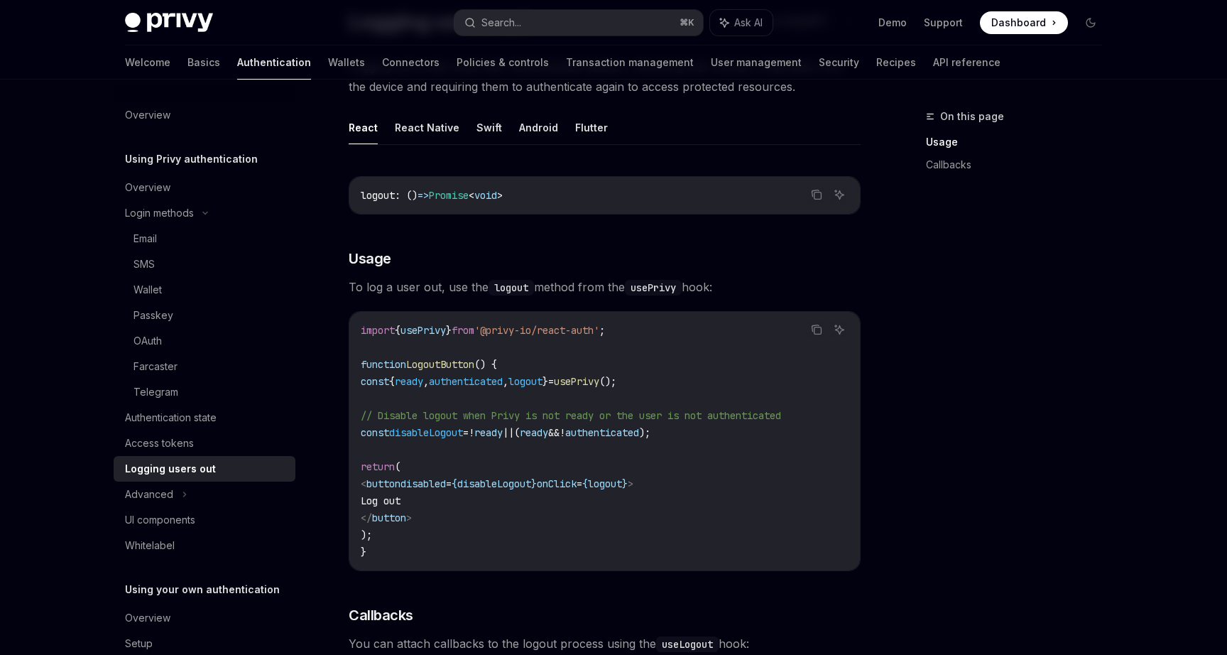
scroll to position [141, 0]
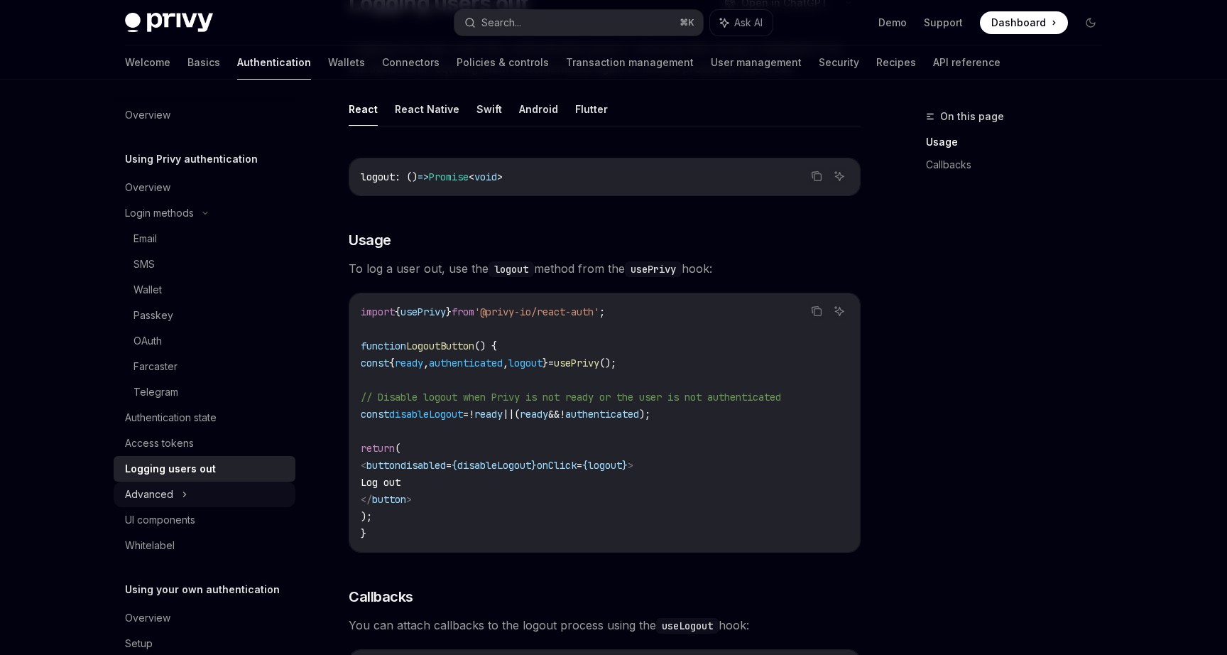
click at [166, 504] on div "Advanced" at bounding box center [205, 495] width 182 height 26
click at [169, 497] on div "Advanced" at bounding box center [149, 494] width 48 height 17
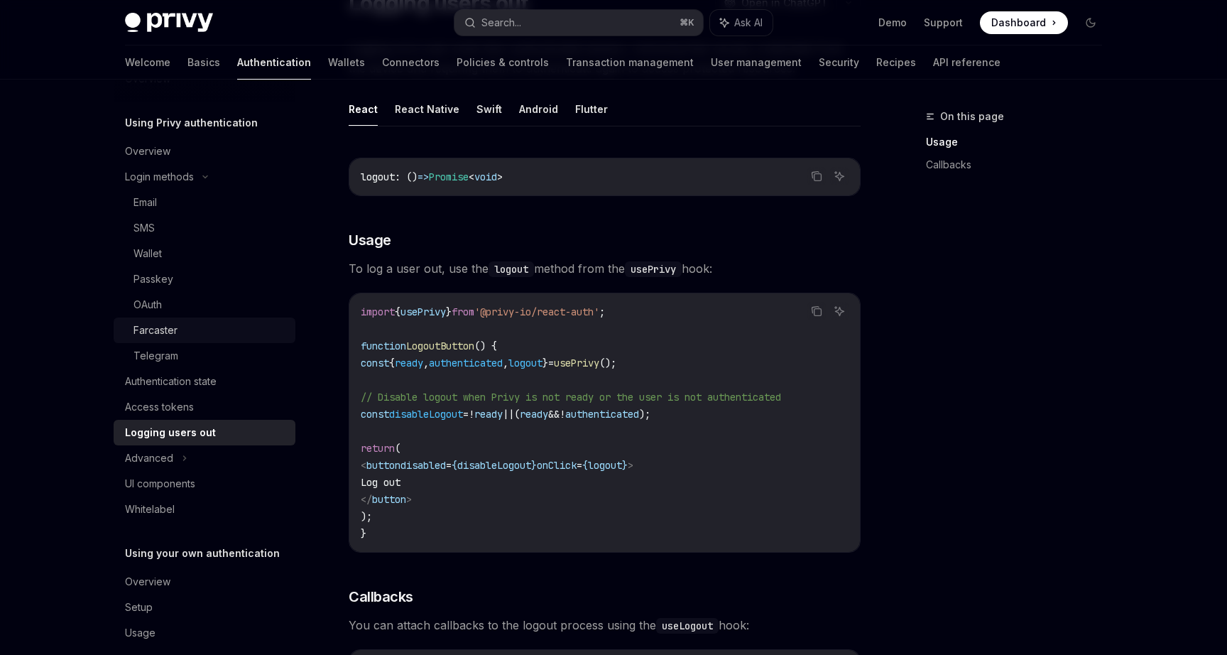
scroll to position [46, 0]
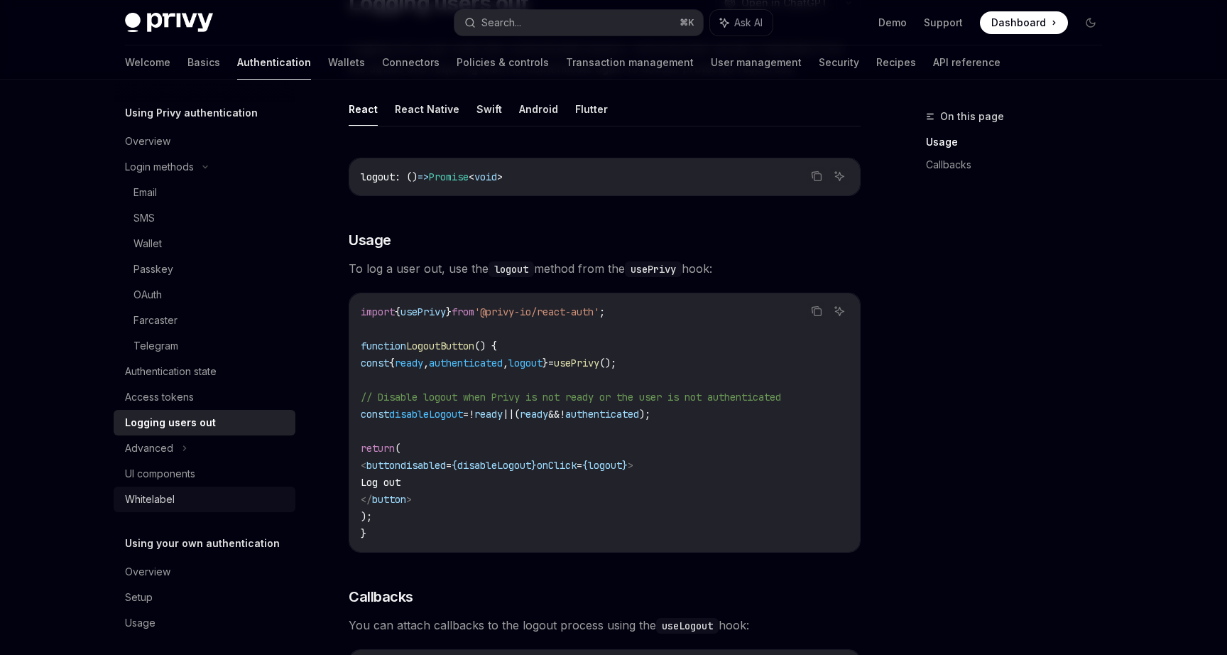
click at [148, 499] on div "Whitelabel" at bounding box center [150, 499] width 50 height 17
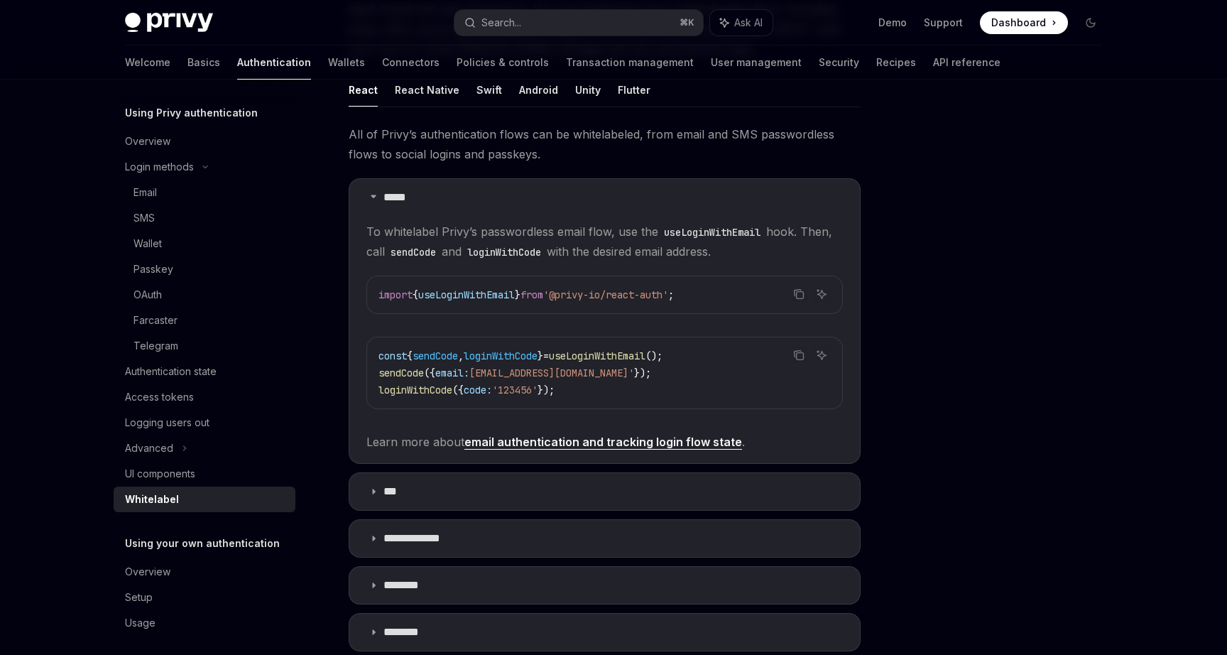
scroll to position [55, 0]
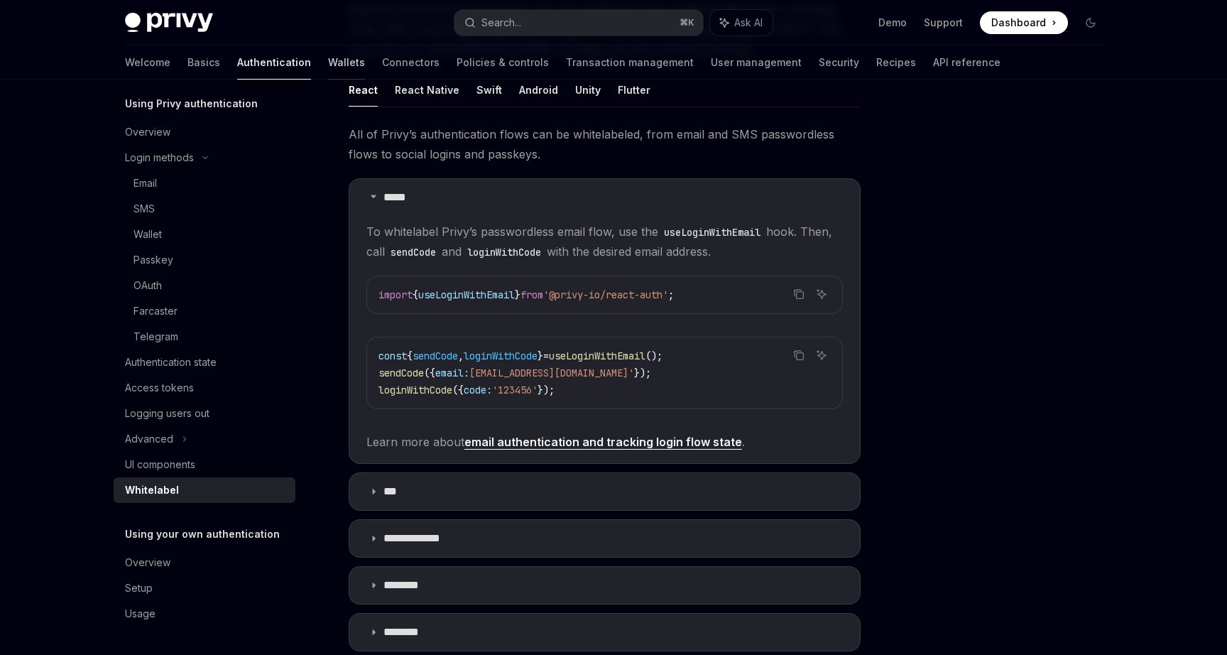
click at [328, 68] on link "Wallets" at bounding box center [346, 62] width 37 height 34
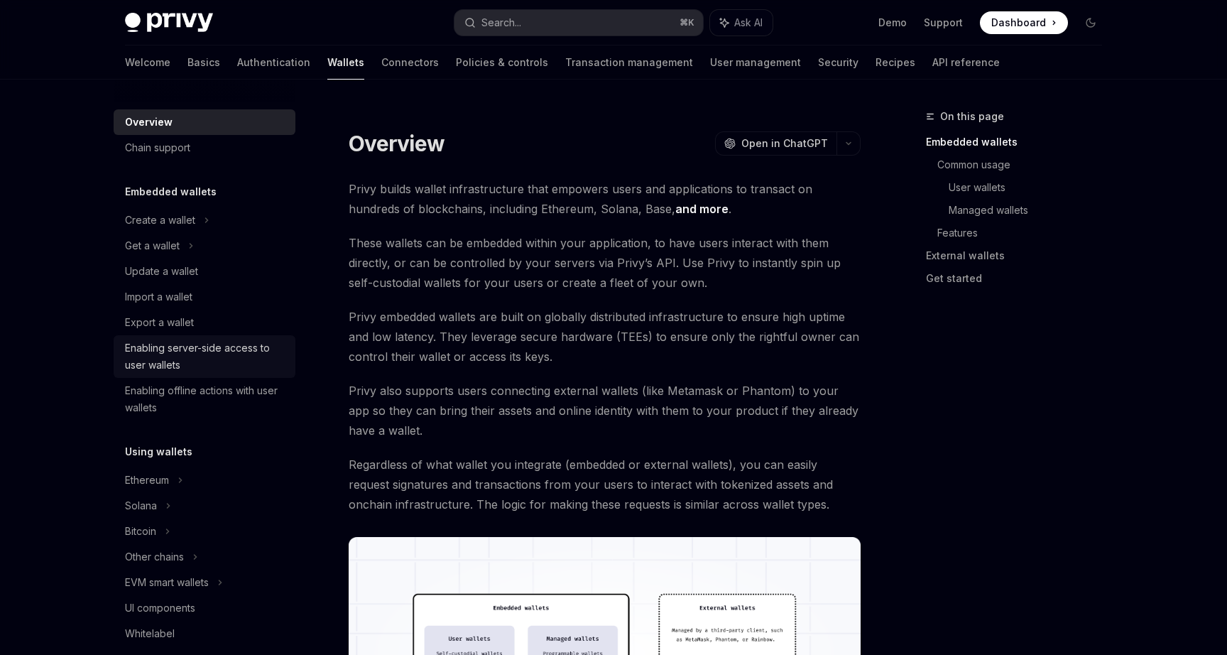
click at [186, 352] on div "Enabling server-side access to user wallets" at bounding box center [206, 357] width 162 height 34
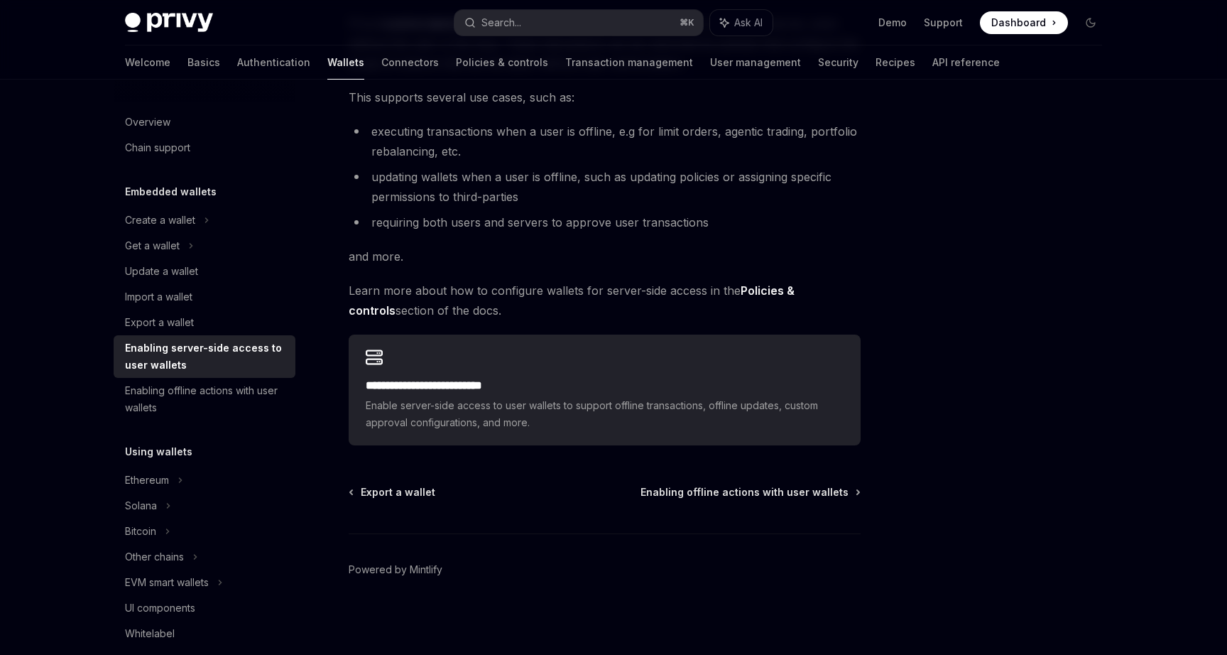
scroll to position [192, 0]
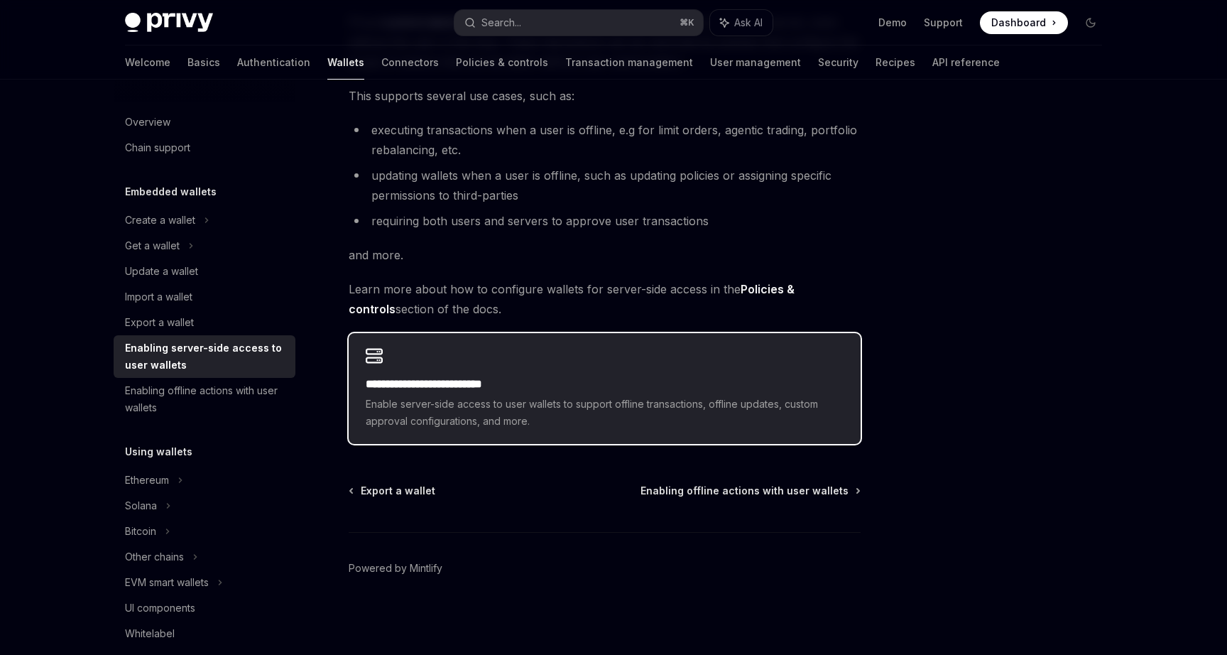
click at [455, 396] on span "Enable server-side access to user wallets to support offline transactions, offl…" at bounding box center [605, 413] width 478 height 34
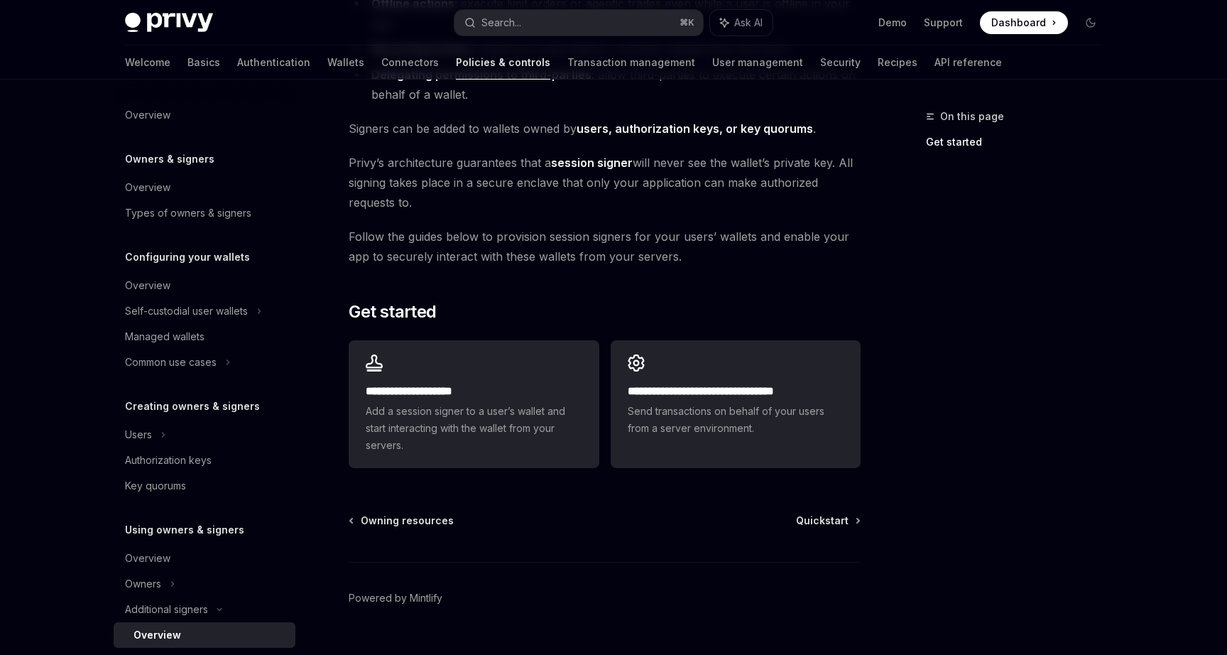
scroll to position [261, 0]
click at [568, 59] on link "Transaction management" at bounding box center [632, 62] width 128 height 34
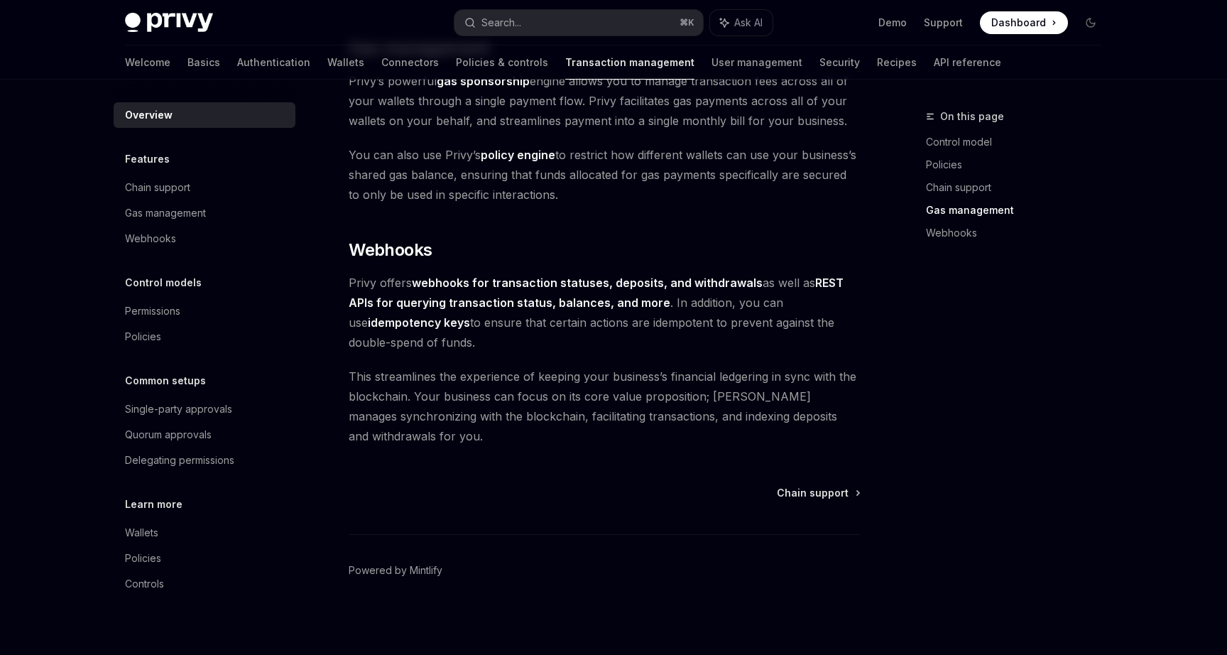
scroll to position [1262, 0]
click at [712, 60] on link "User management" at bounding box center [757, 62] width 91 height 34
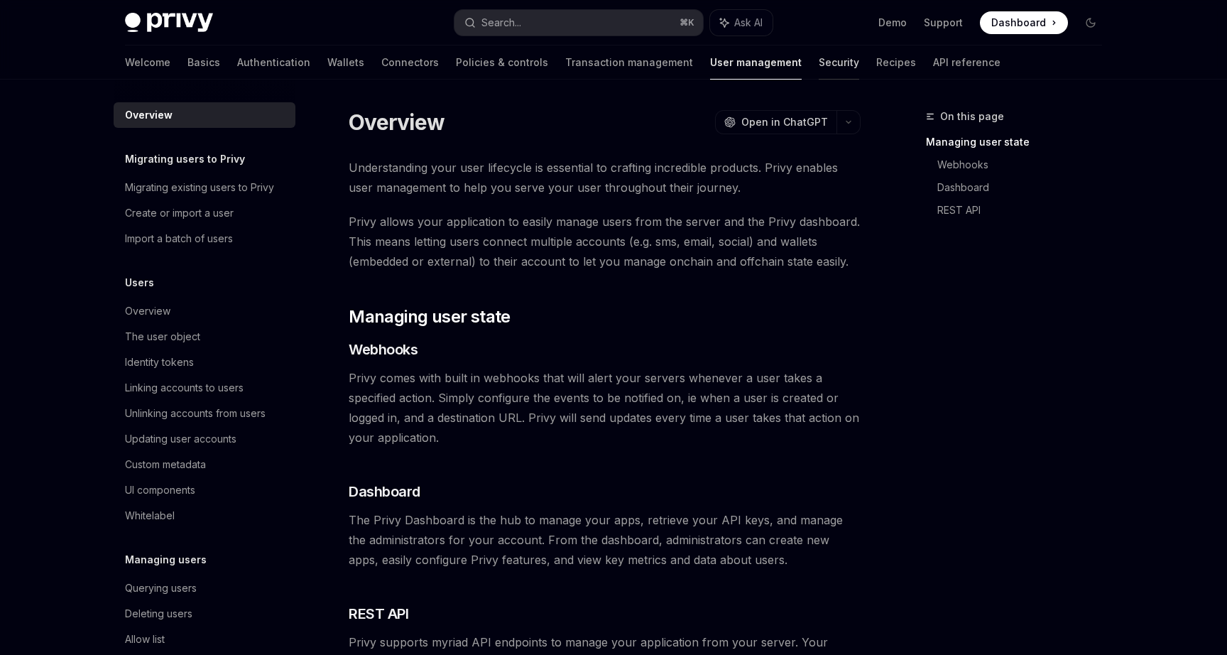
click at [819, 68] on link "Security" at bounding box center [839, 62] width 40 height 34
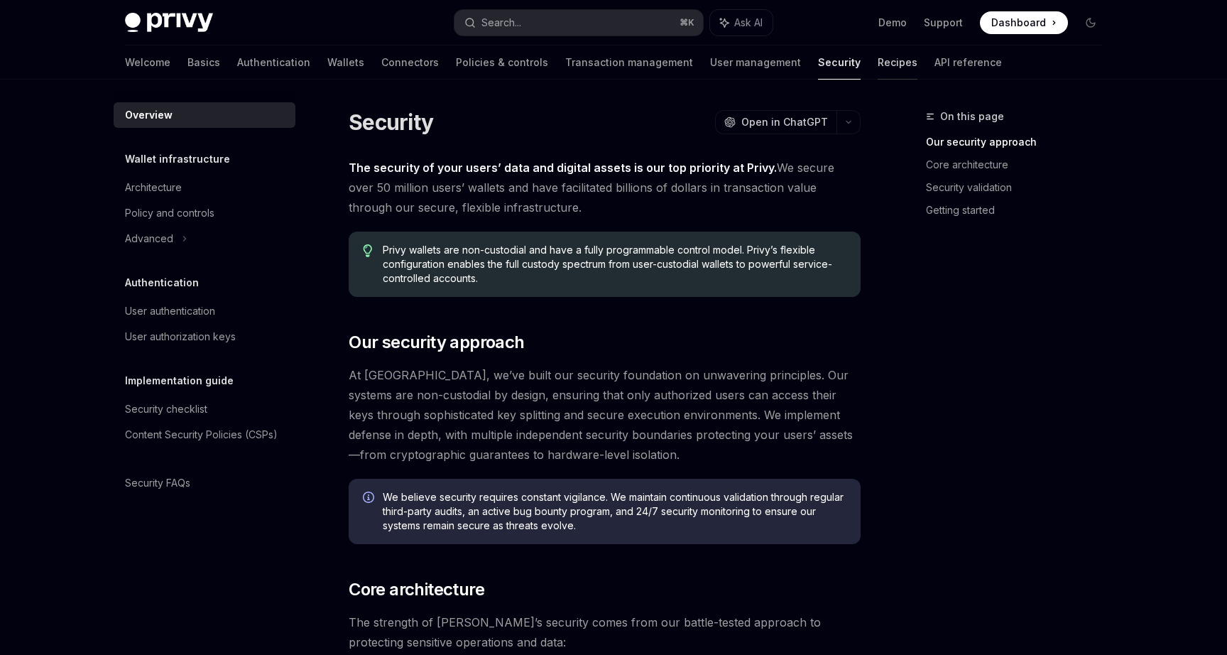
click at [878, 67] on link "Recipes" at bounding box center [898, 62] width 40 height 34
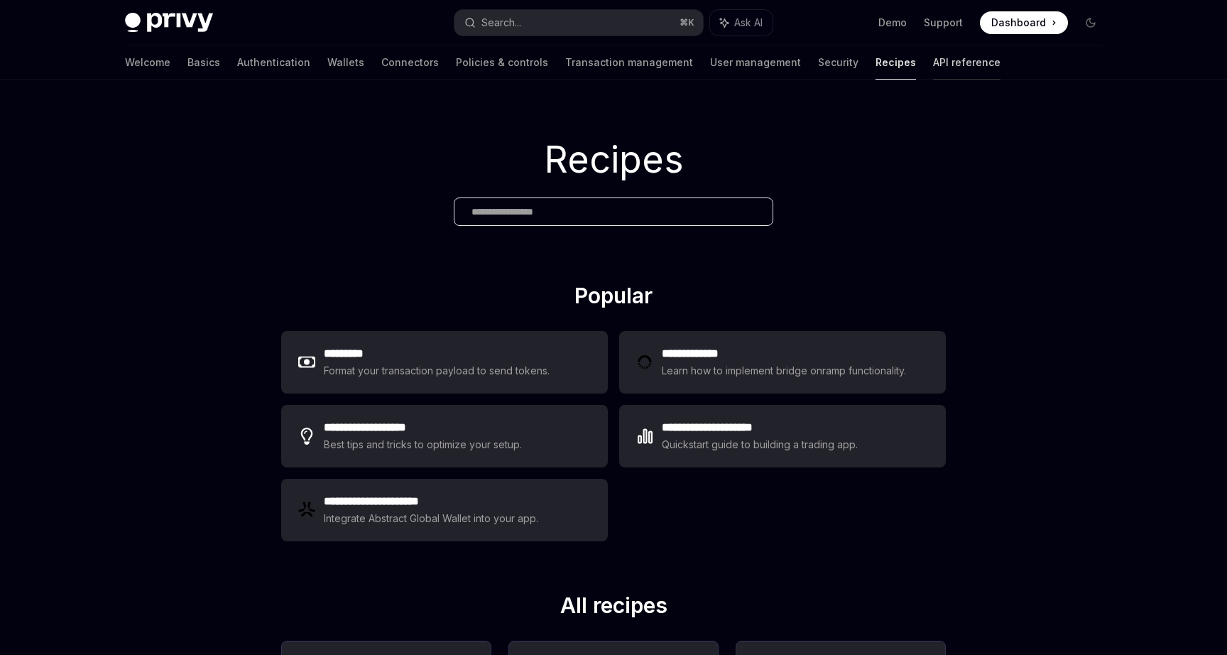
click at [933, 70] on link "API reference" at bounding box center [966, 62] width 67 height 34
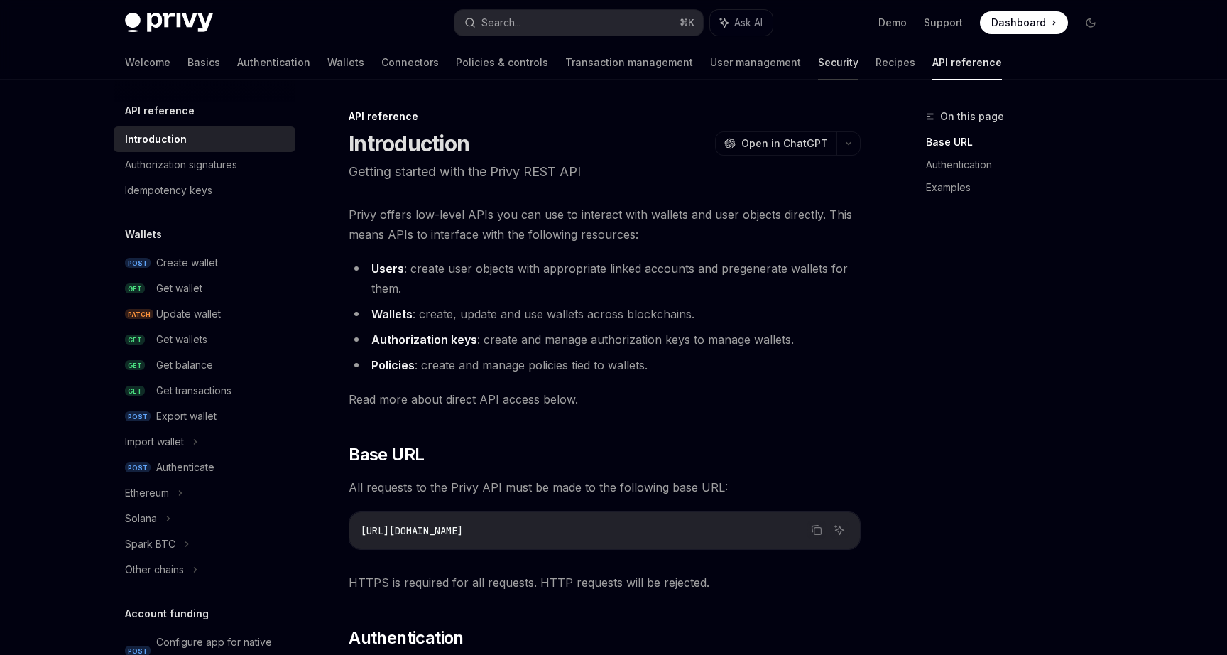
click at [818, 75] on link "Security" at bounding box center [838, 62] width 40 height 34
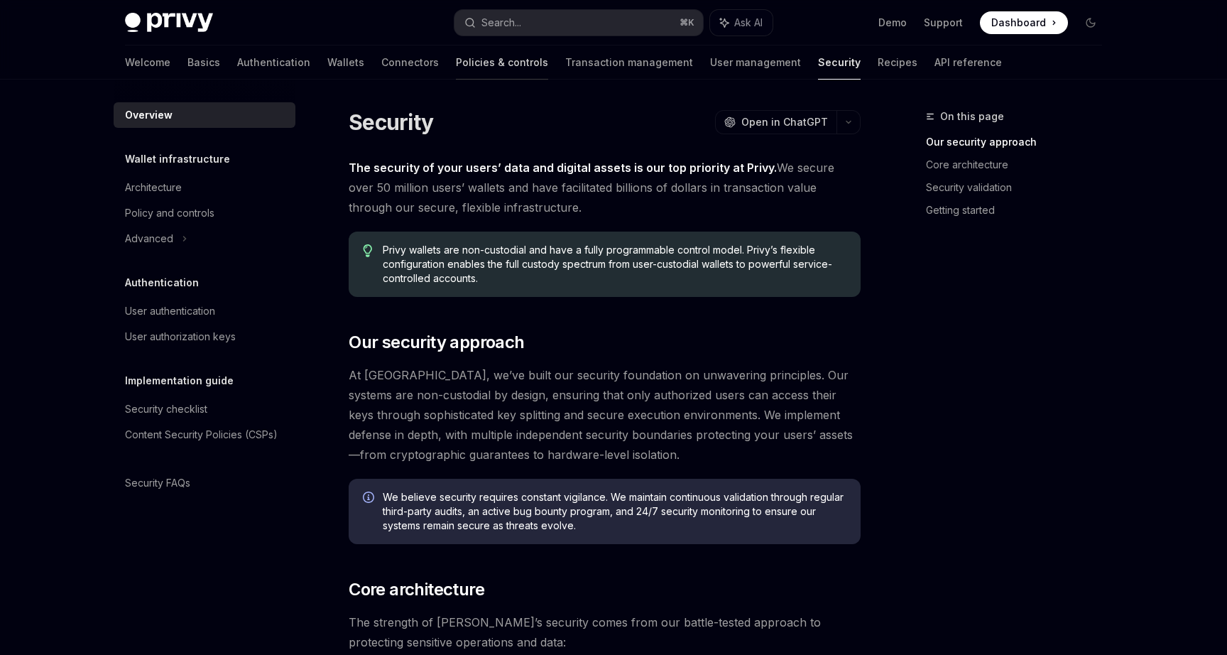
click at [456, 77] on link "Policies & controls" at bounding box center [502, 62] width 92 height 34
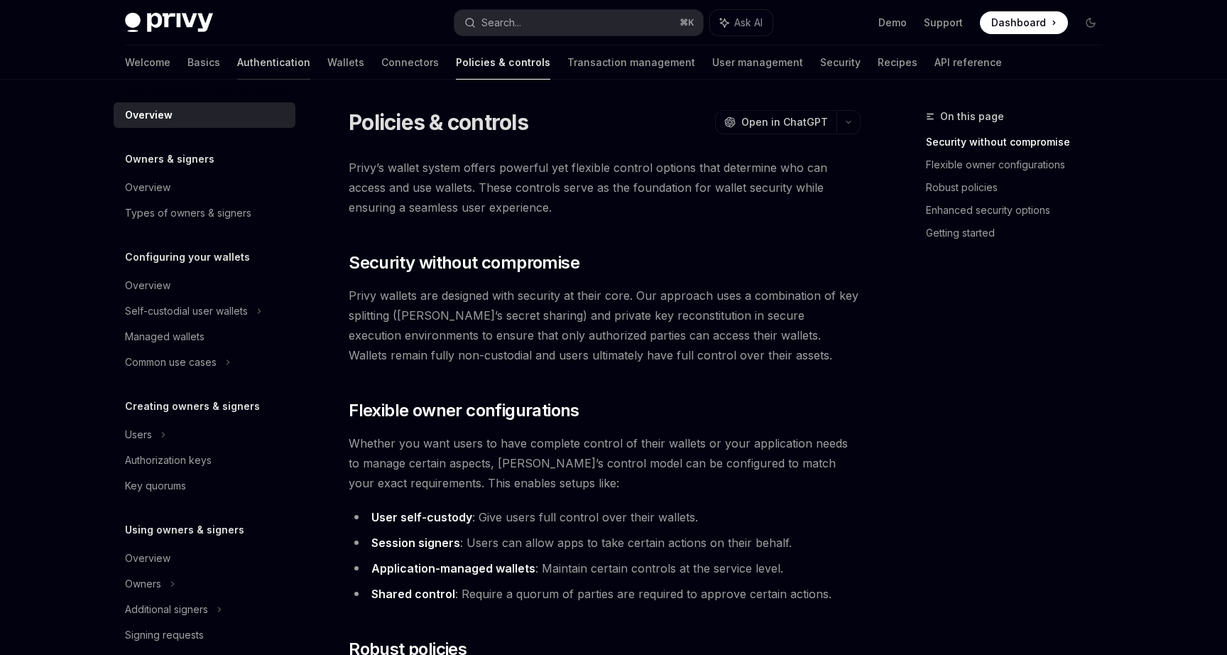
click at [237, 58] on link "Authentication" at bounding box center [273, 62] width 73 height 34
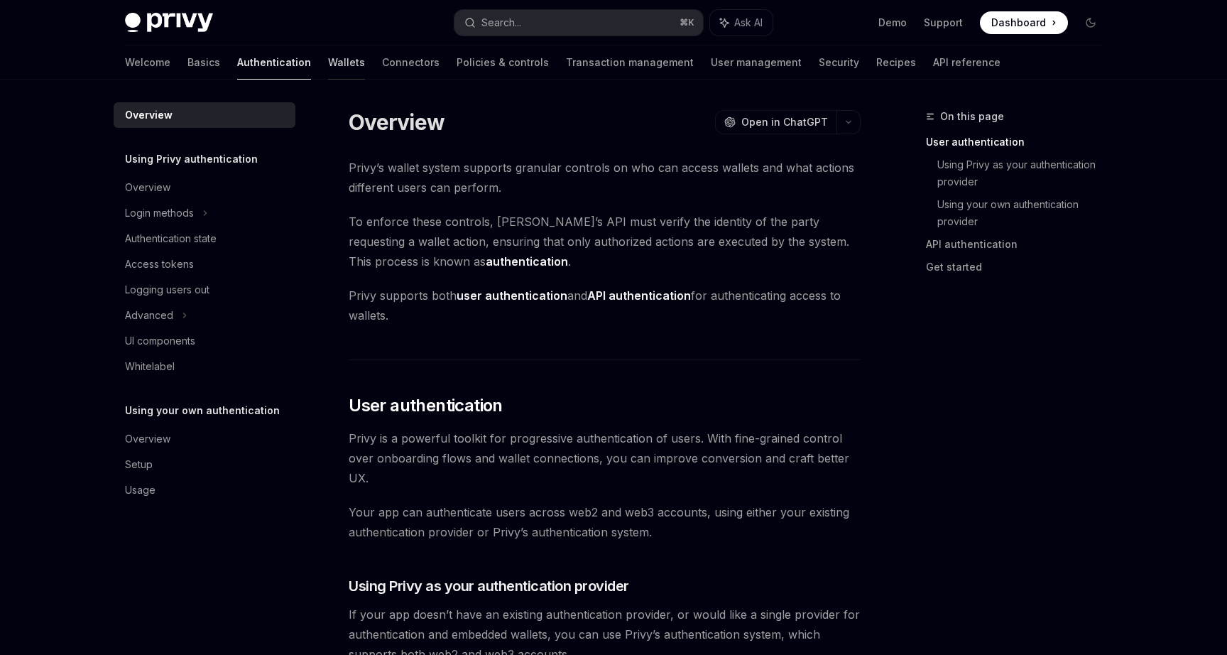
click at [328, 63] on link "Wallets" at bounding box center [346, 62] width 37 height 34
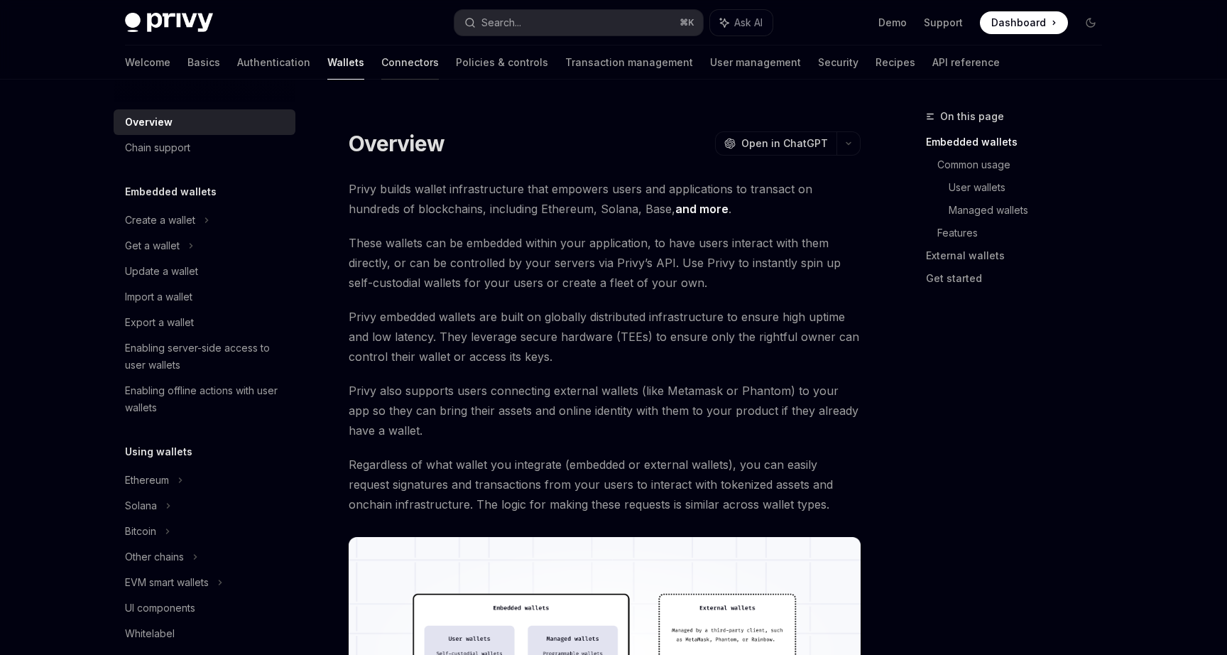
click at [381, 77] on link "Connectors" at bounding box center [410, 62] width 58 height 34
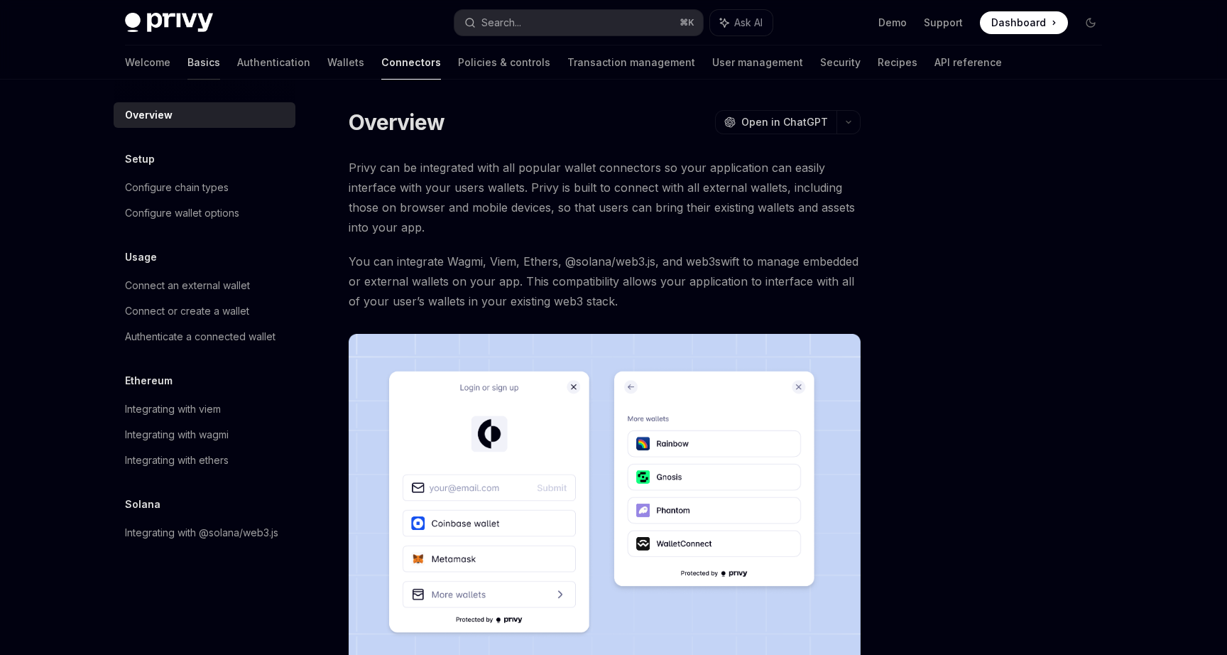
click at [188, 65] on link "Basics" at bounding box center [204, 62] width 33 height 34
type textarea "*"
